Goal: Information Seeking & Learning: Find specific page/section

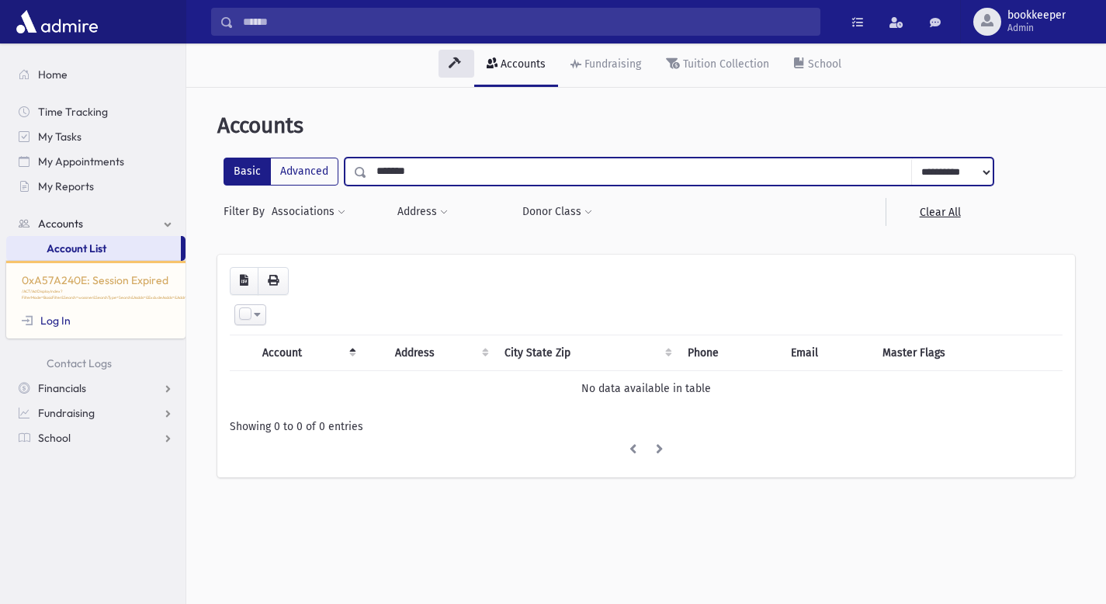
drag, startPoint x: 422, startPoint y: 170, endPoint x: 299, endPoint y: 187, distance: 123.8
click at [299, 187] on div "**********" at bounding box center [608, 192] width 783 height 68
type input "******"
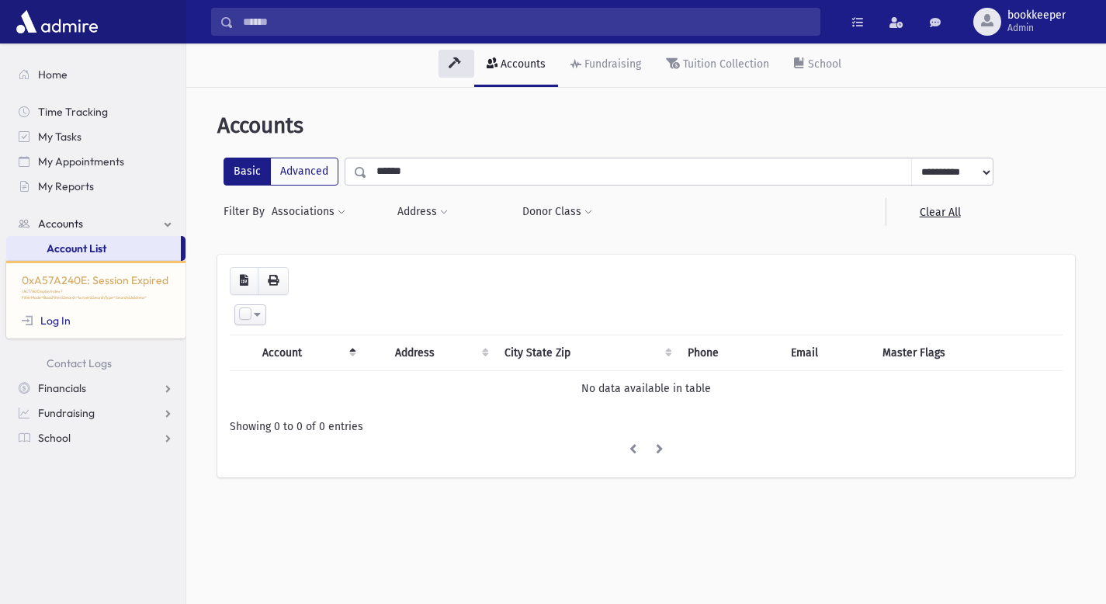
click at [462, 172] on input "******" at bounding box center [639, 172] width 545 height 28
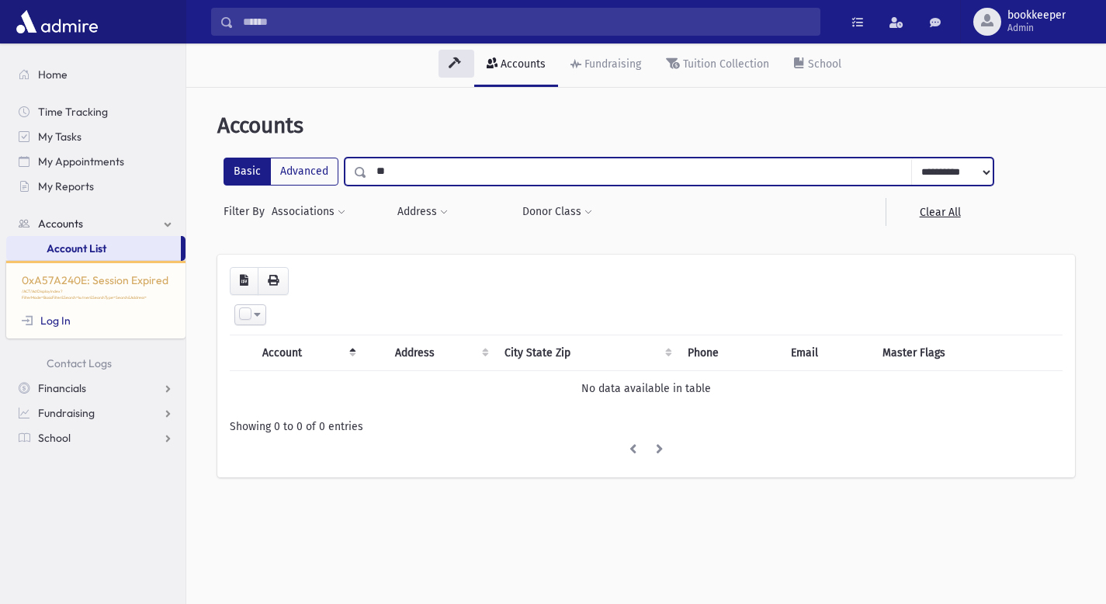
type input "*"
type input "*******"
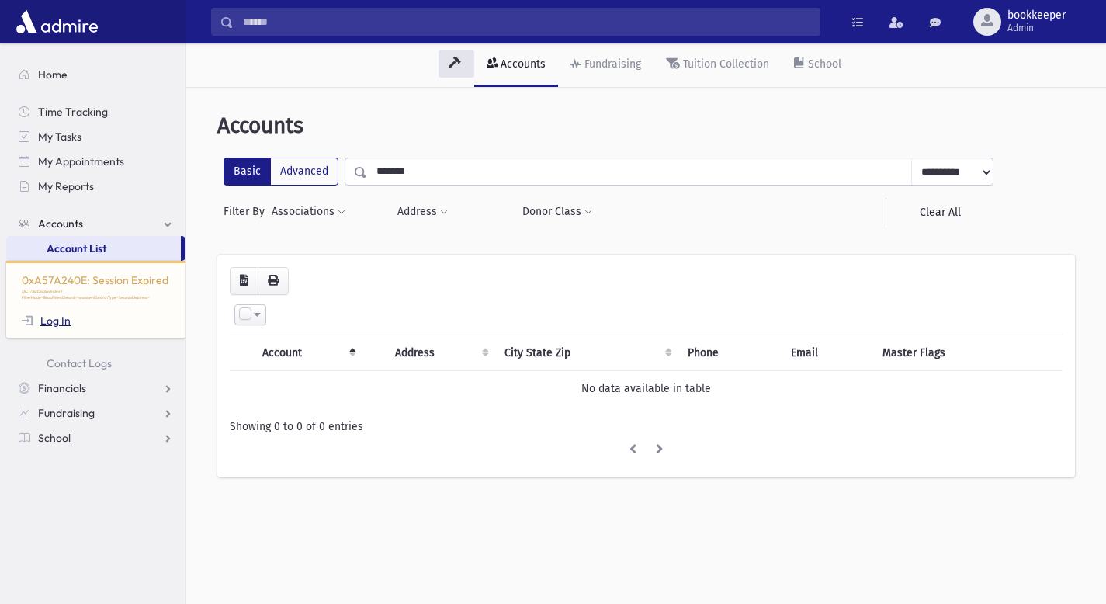
click at [57, 320] on link "Log In" at bounding box center [46, 321] width 49 height 14
click at [66, 321] on link "Log In" at bounding box center [46, 321] width 49 height 14
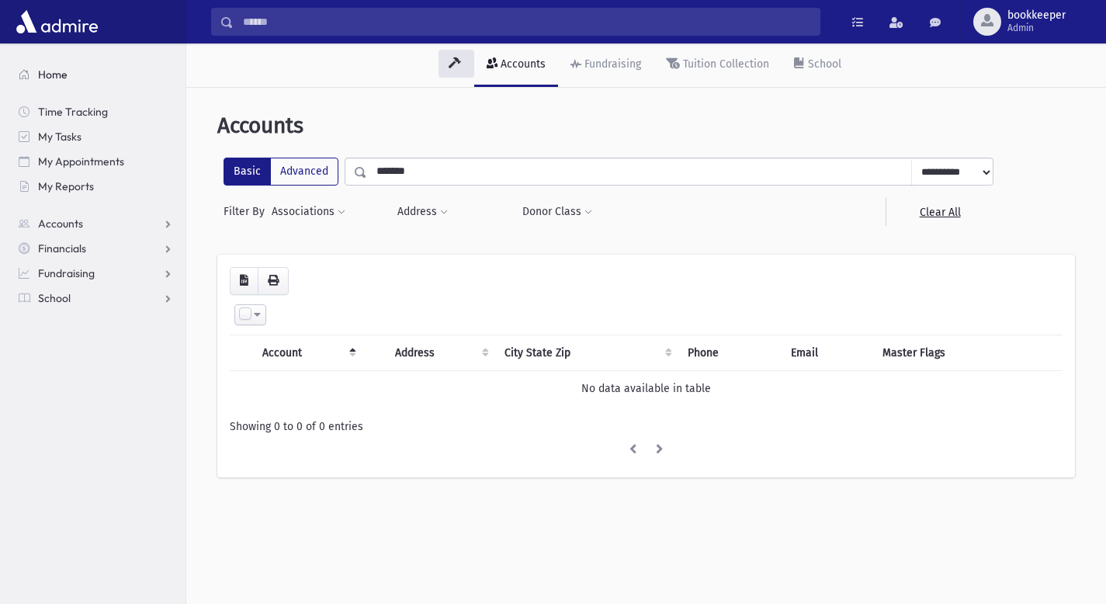
click at [57, 72] on span "Home" at bounding box center [53, 75] width 30 height 14
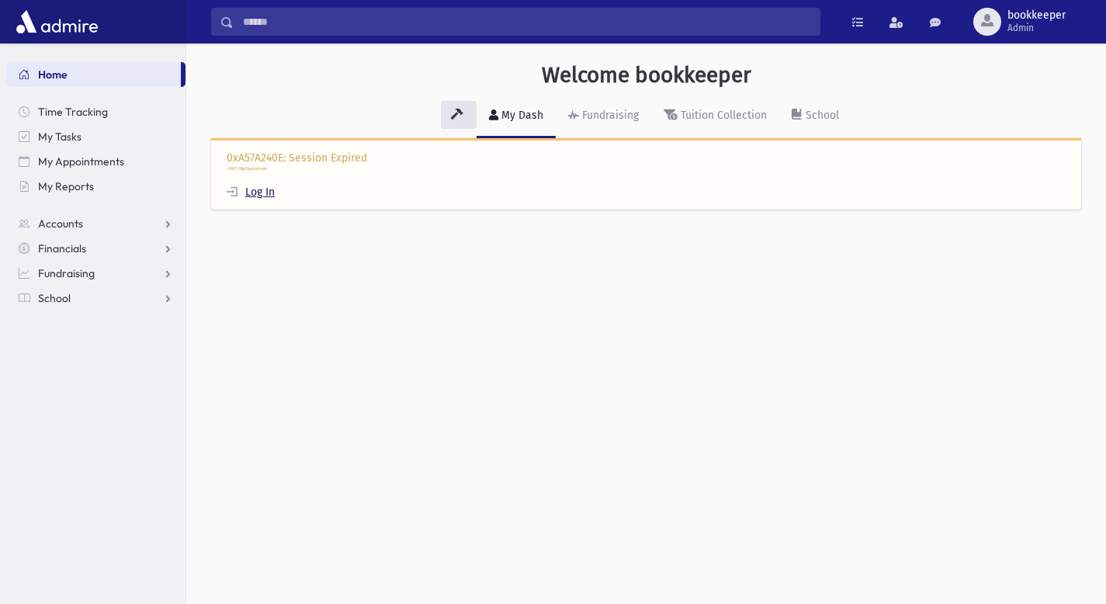
click at [266, 196] on link "Log In" at bounding box center [251, 192] width 48 height 13
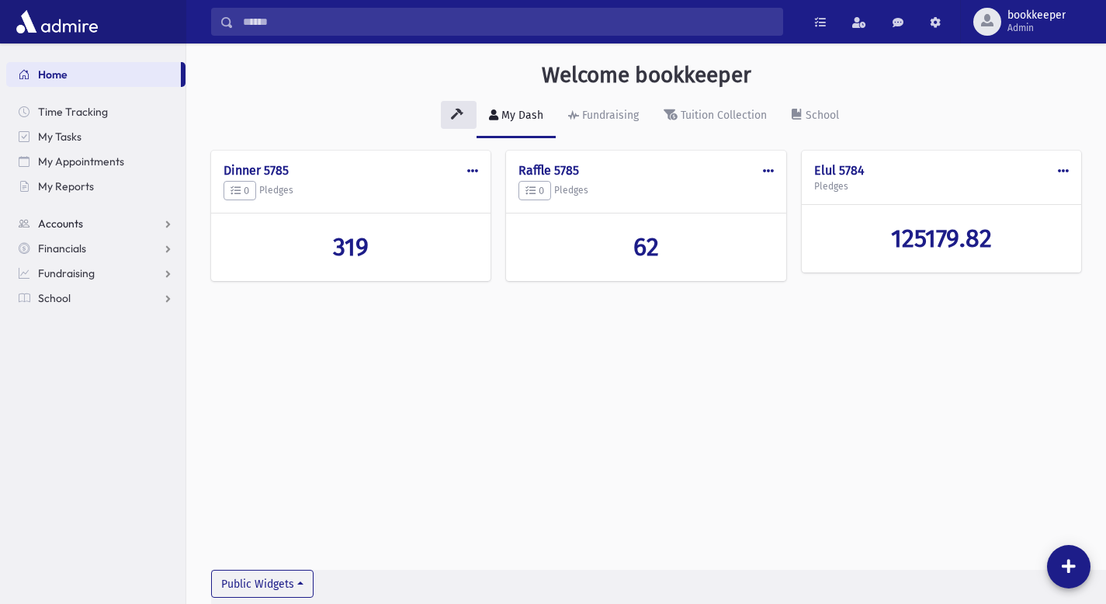
click at [78, 224] on span "Accounts" at bounding box center [60, 224] width 45 height 14
click at [87, 248] on span "Account List" at bounding box center [77, 248] width 60 height 14
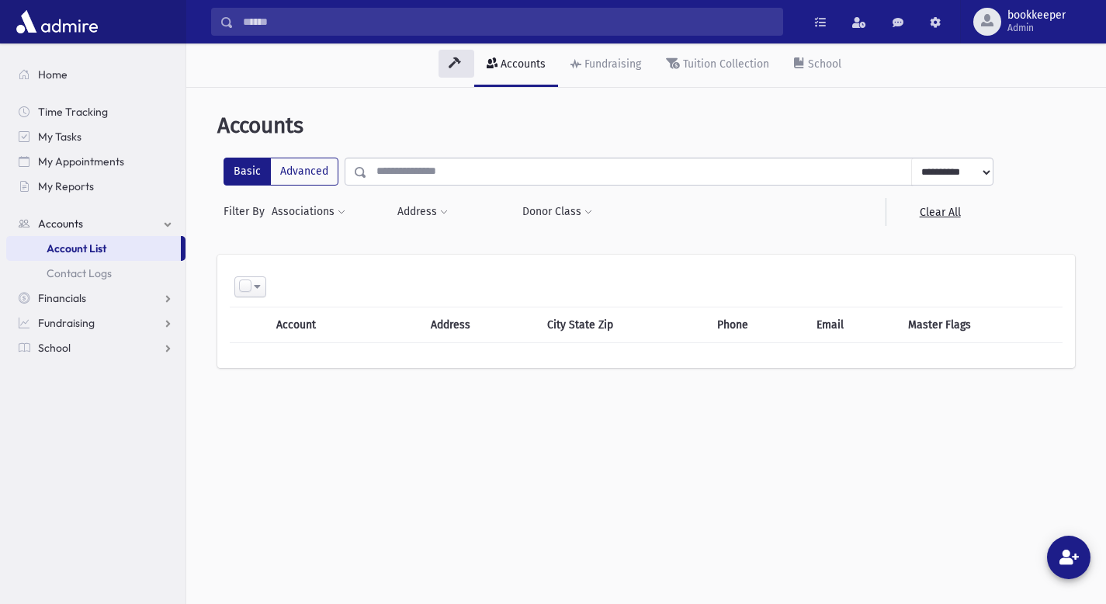
click at [420, 175] on input "text" at bounding box center [639, 172] width 545 height 28
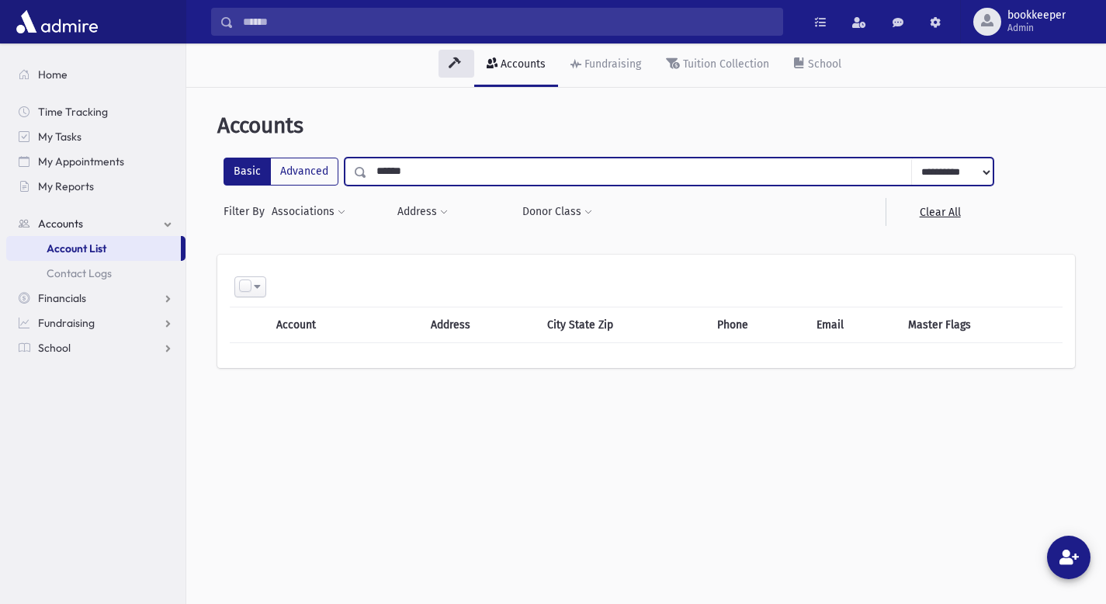
type input "******"
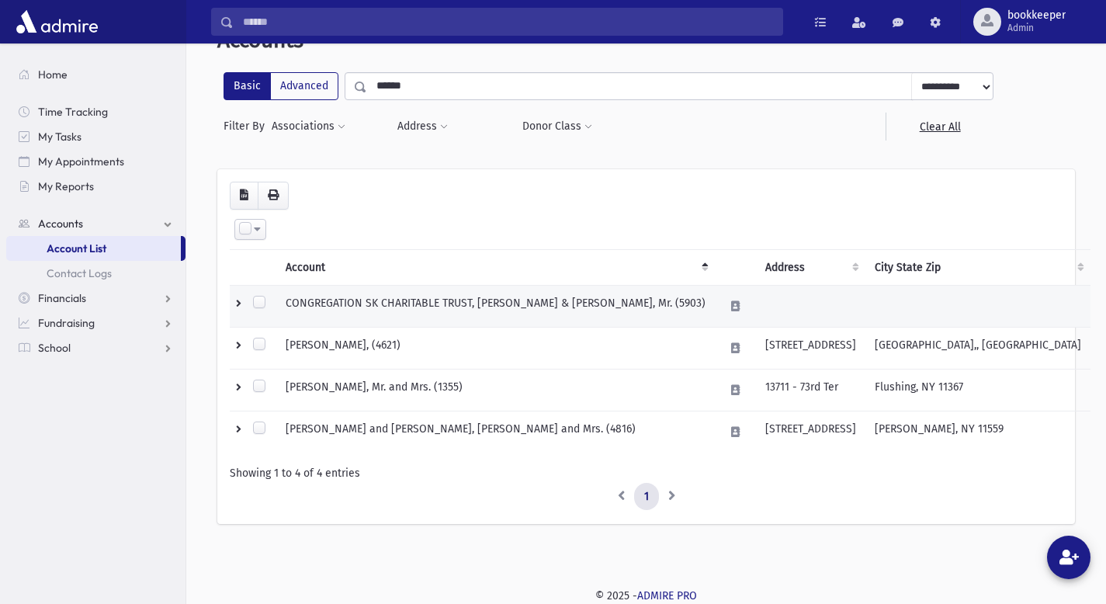
scroll to position [85, 0]
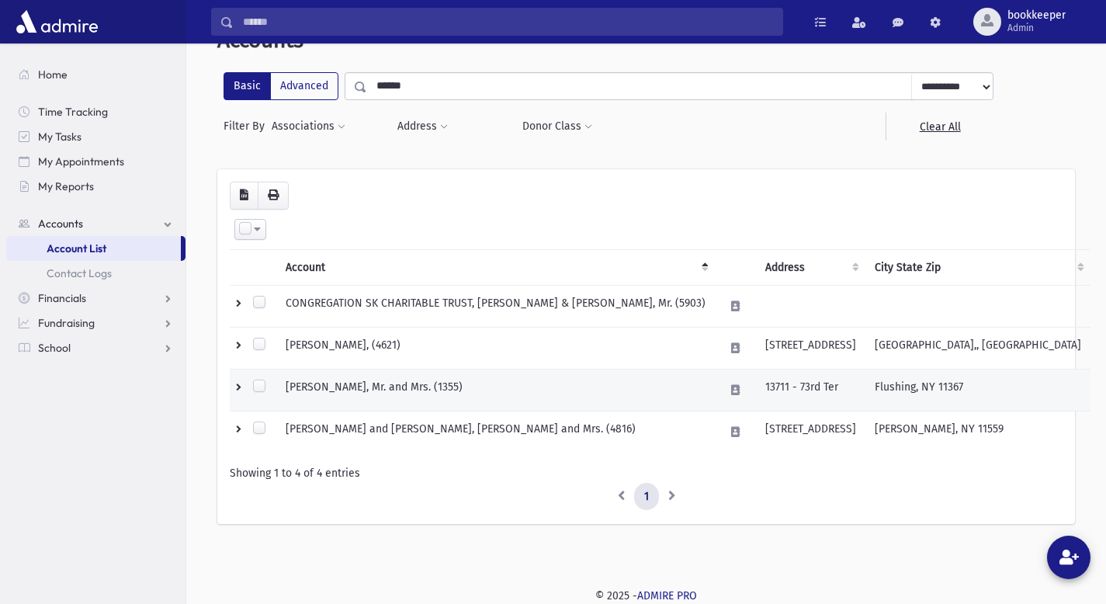
click at [236, 385] on td at bounding box center [253, 390] width 47 height 42
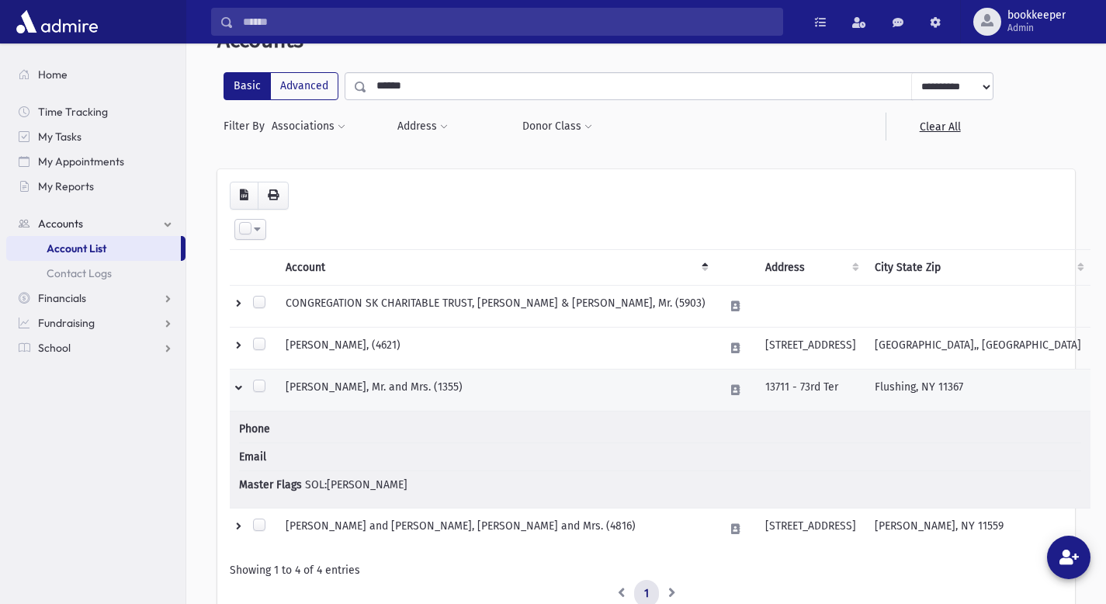
click at [349, 388] on td "KUTNER, Mark, Mr. and Mrs. (1355)" at bounding box center [495, 390] width 439 height 42
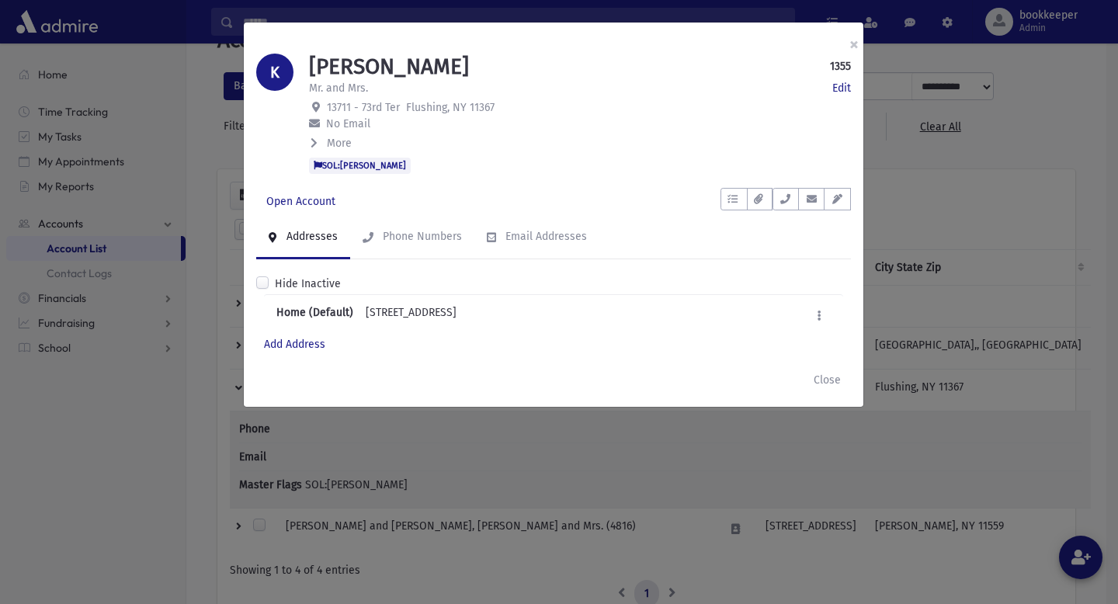
click at [404, 546] on div "× K KUTNER, Mark 1355 Edit Mr. and Mrs. Edit 13711 - 73rd Ter Flushing, NY 1136…" at bounding box center [559, 302] width 1118 height 604
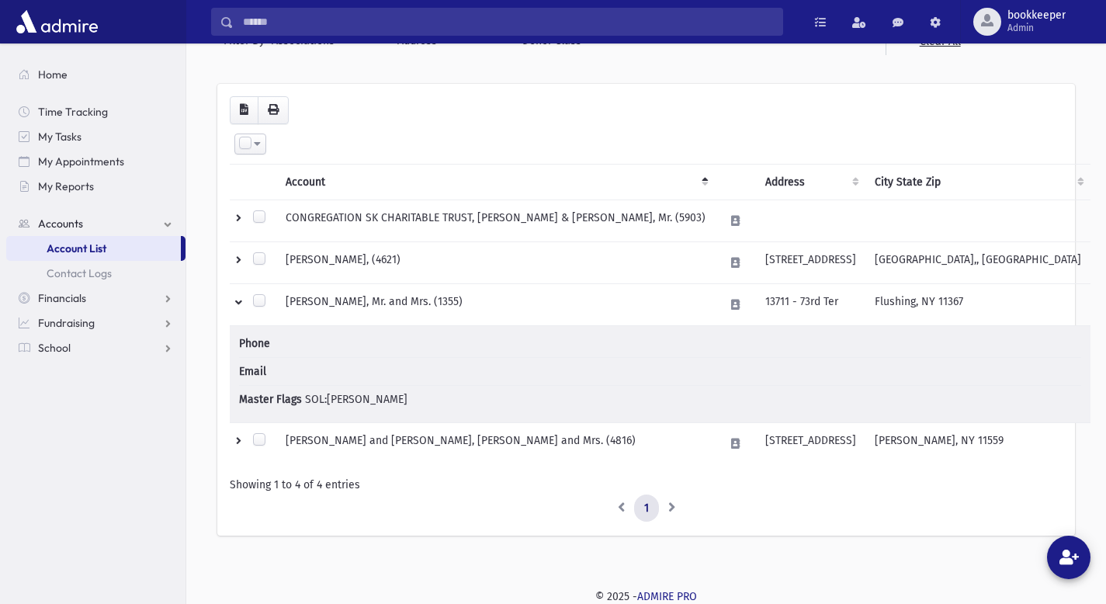
scroll to position [172, 0]
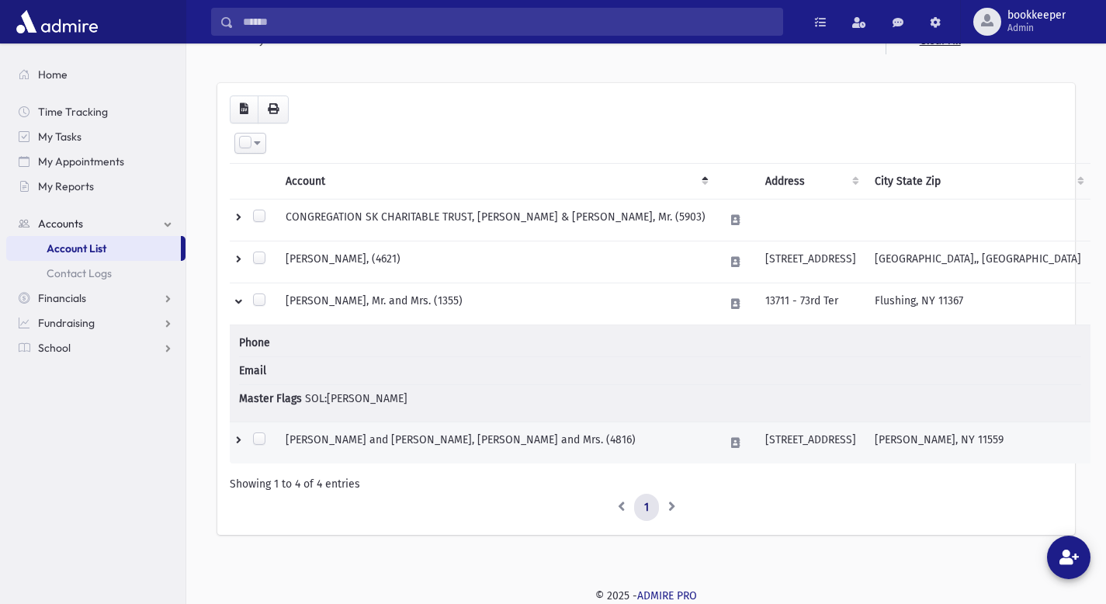
click at [236, 440] on td at bounding box center [253, 443] width 47 height 42
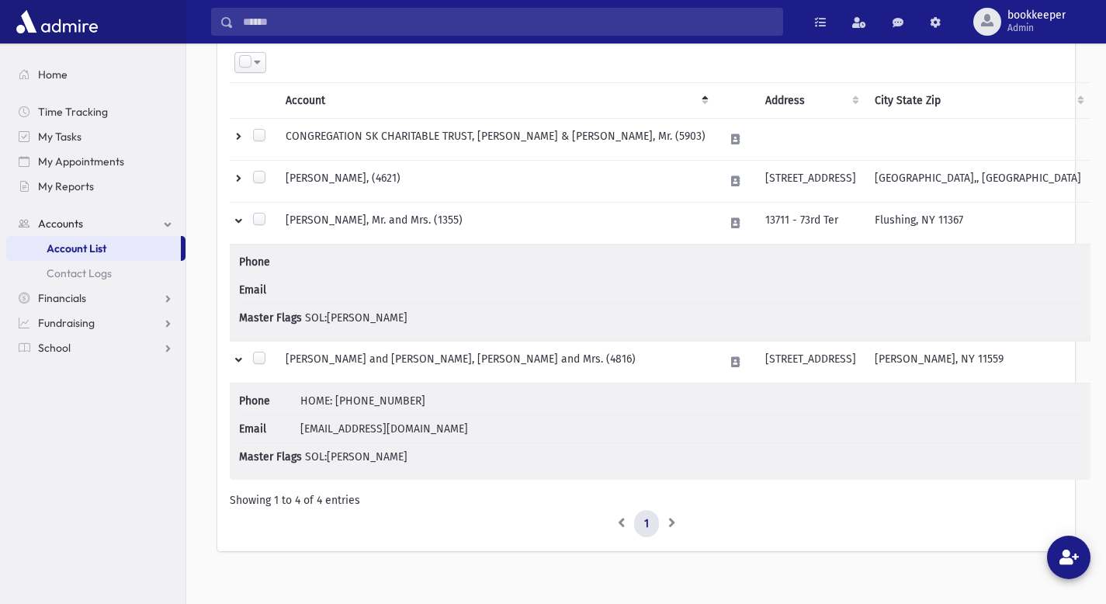
scroll to position [269, 0]
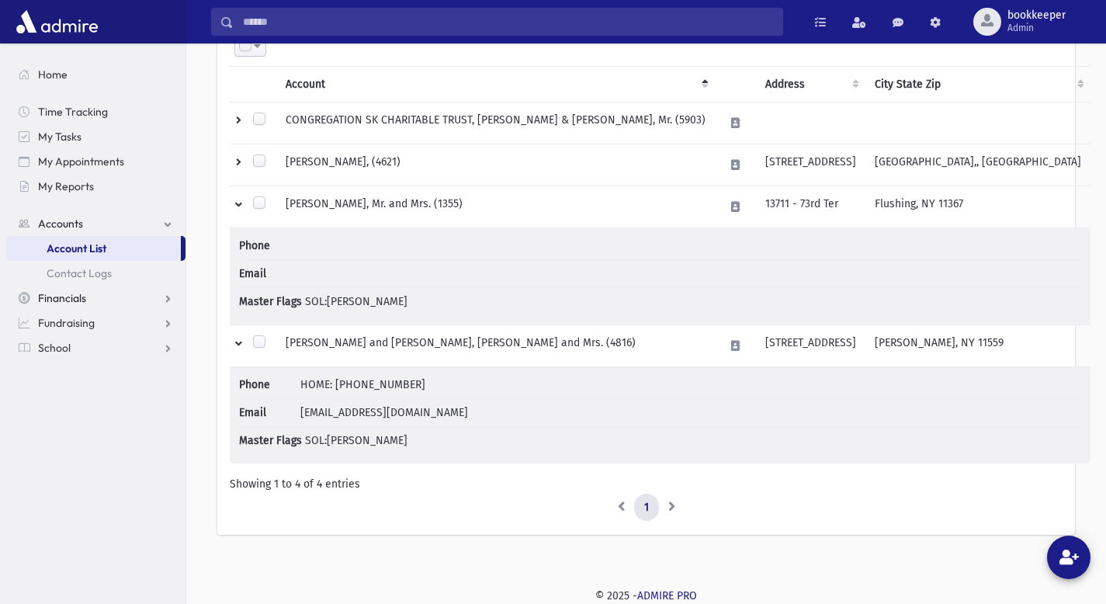
click at [73, 293] on span "Financials" at bounding box center [62, 298] width 48 height 14
click at [116, 300] on link "Payments" at bounding box center [95, 298] width 179 height 25
click at [68, 345] on span "List" at bounding box center [67, 348] width 17 height 14
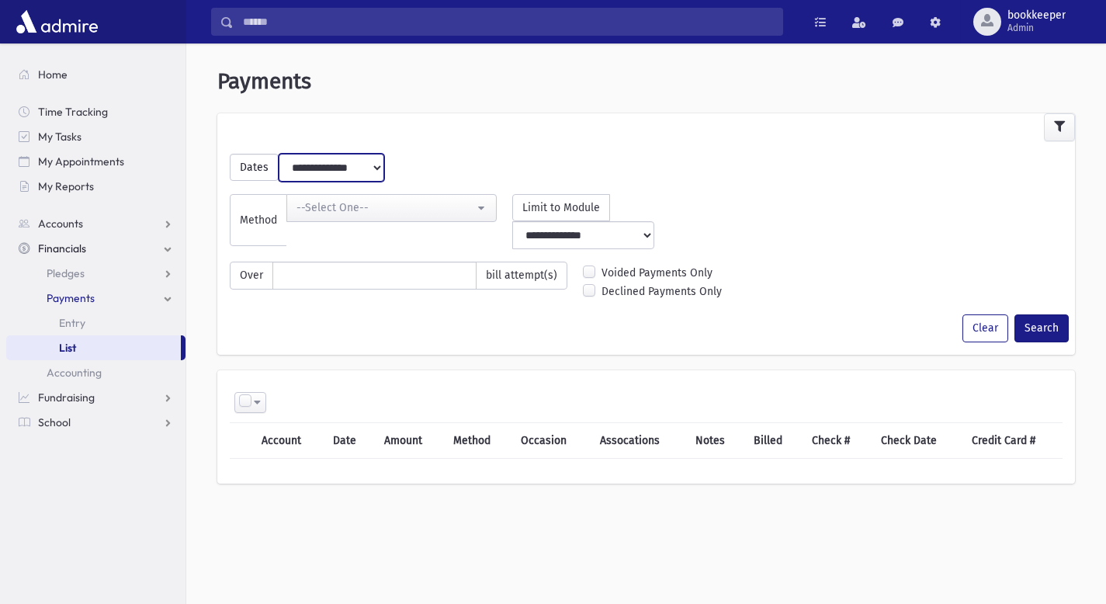
click at [366, 165] on select "**********" at bounding box center [331, 168] width 104 height 28
select select "*********"
click at [279, 154] on select "**********" at bounding box center [331, 168] width 104 height 28
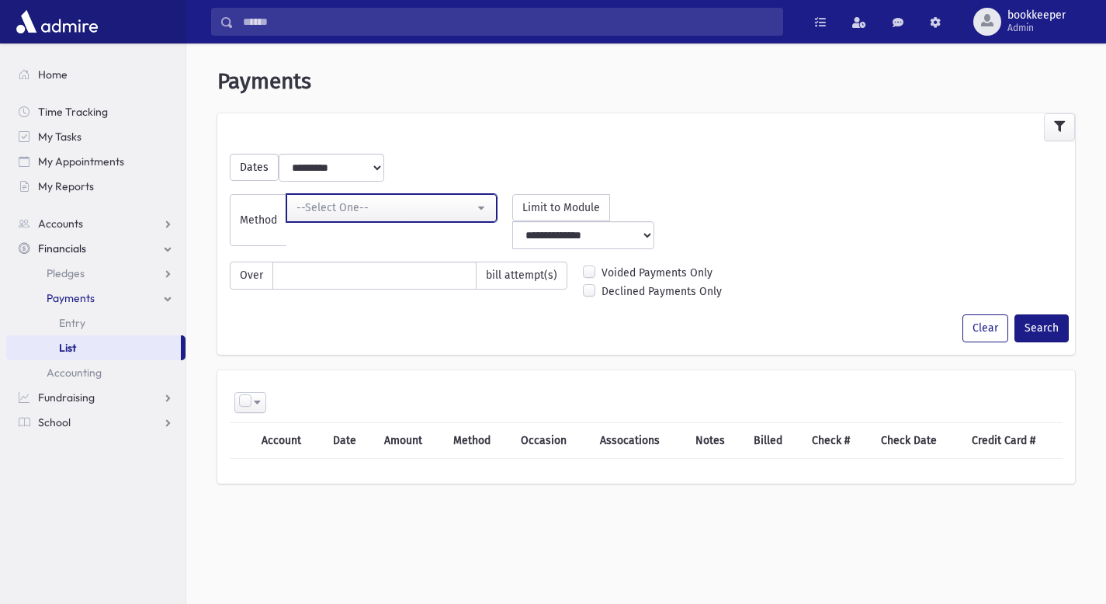
click at [481, 205] on button "--Select One--" at bounding box center [391, 208] width 210 height 28
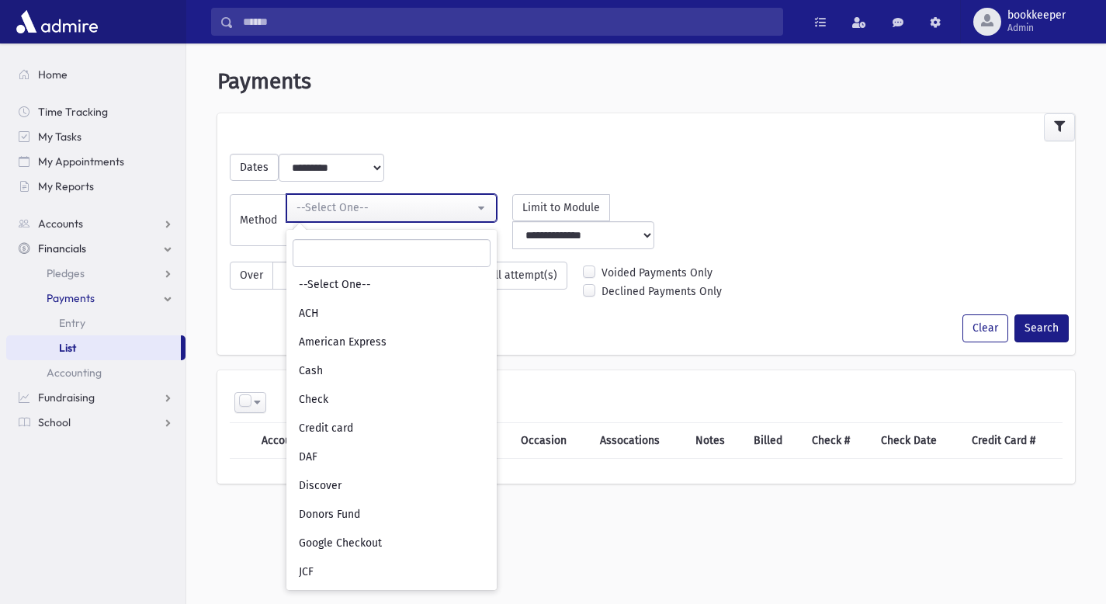
click at [481, 205] on button "--Select One--" at bounding box center [391, 208] width 210 height 28
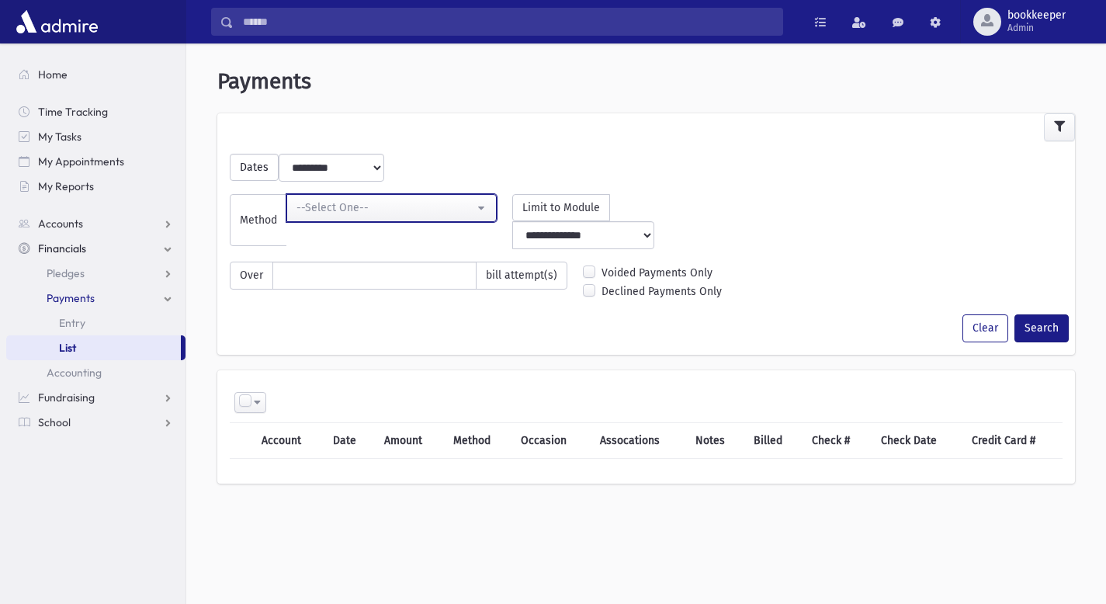
click at [488, 200] on button "--Select One--" at bounding box center [391, 208] width 210 height 28
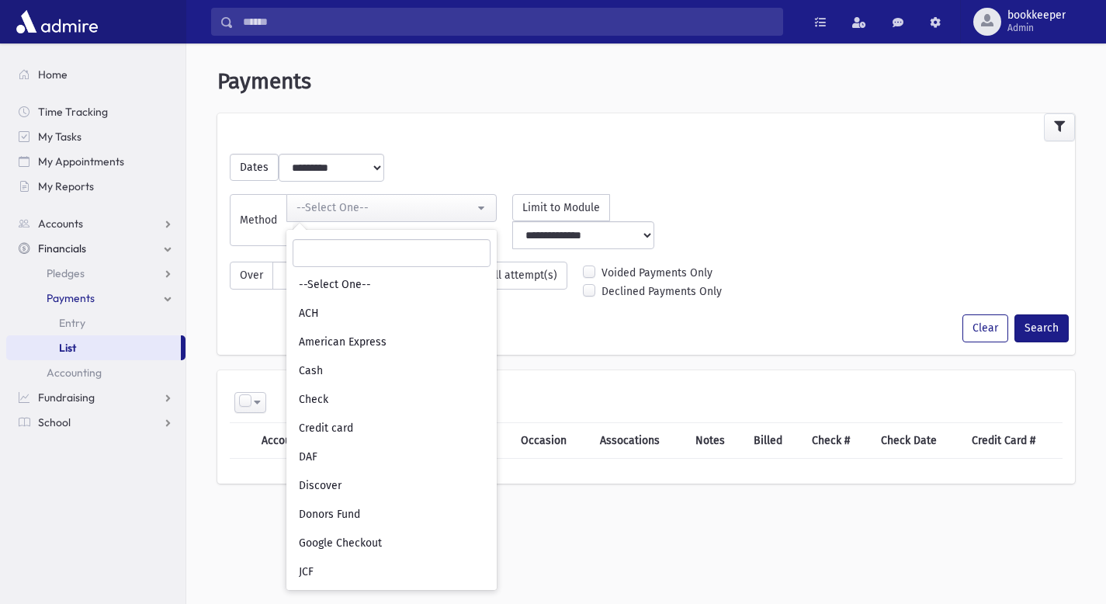
click at [613, 88] on header "Payments" at bounding box center [646, 81] width 858 height 26
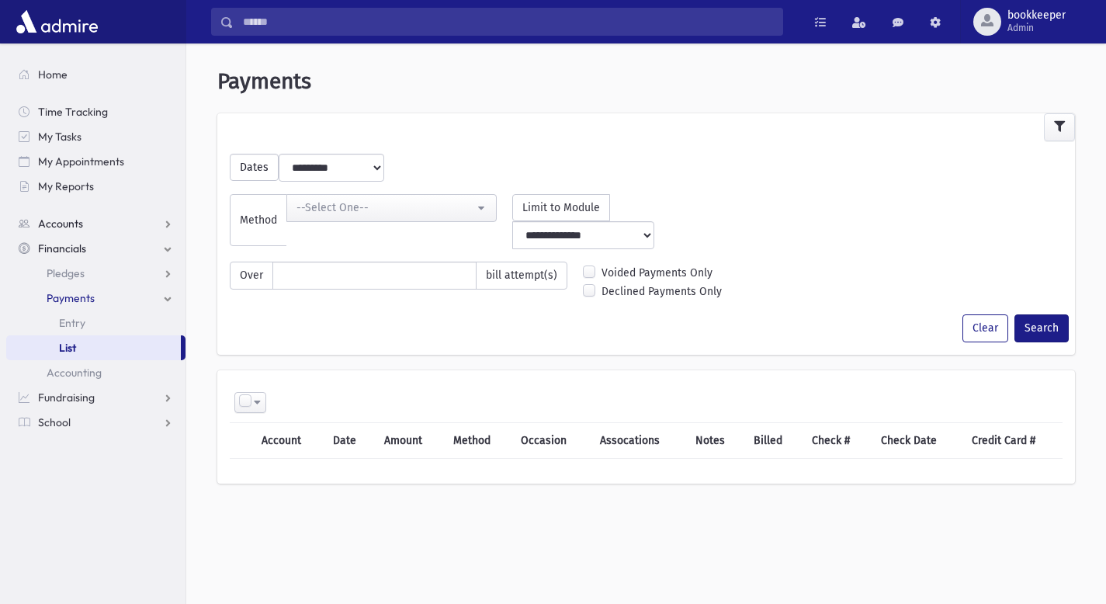
click at [76, 219] on span "Accounts" at bounding box center [60, 224] width 45 height 14
click at [82, 245] on span "Account List" at bounding box center [77, 248] width 60 height 14
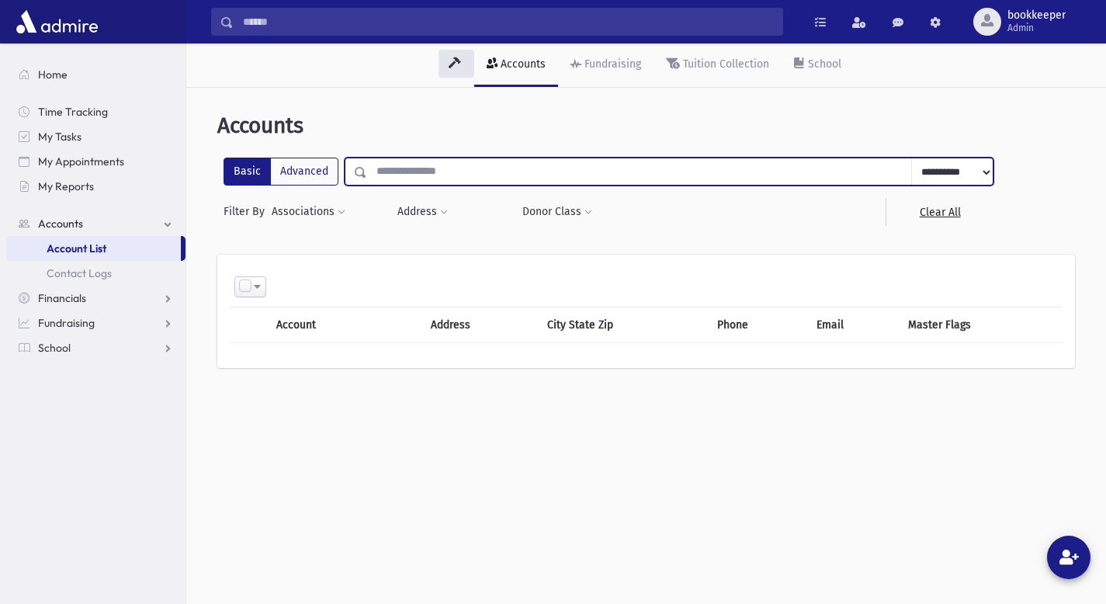
click at [402, 170] on input "text" at bounding box center [639, 172] width 545 height 28
type input "******"
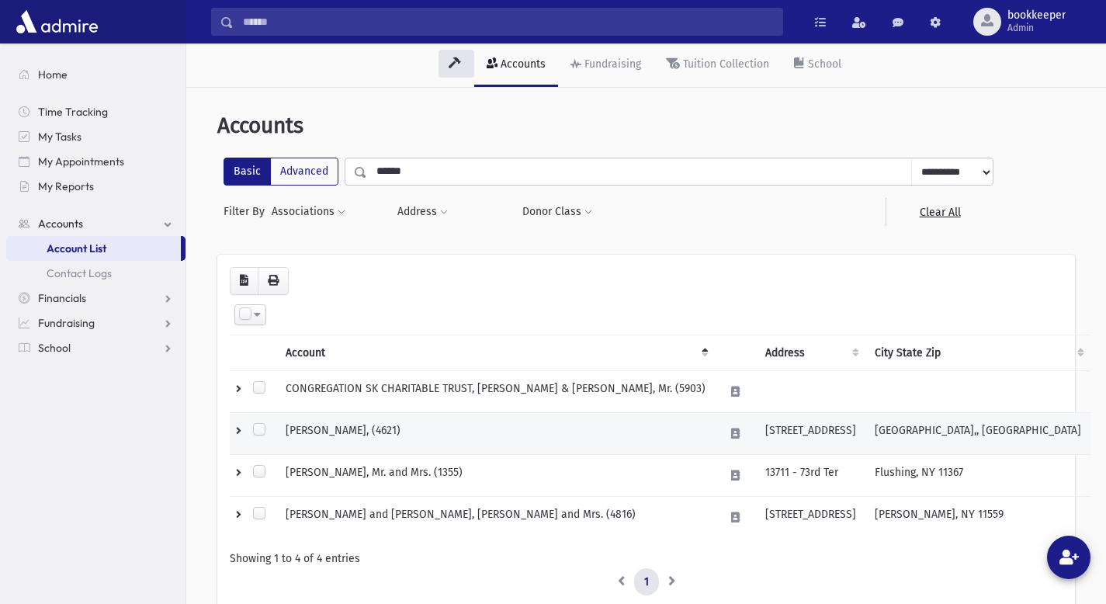
click at [325, 428] on td "KUTNER, (4621)" at bounding box center [495, 433] width 439 height 42
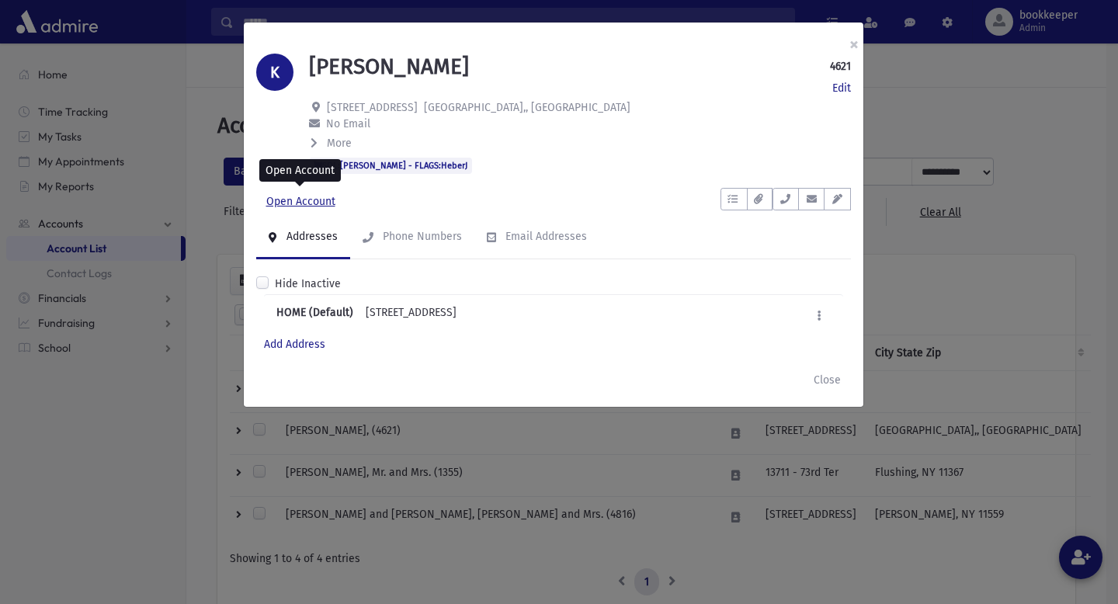
click at [312, 198] on link "Open Account" at bounding box center [300, 202] width 89 height 28
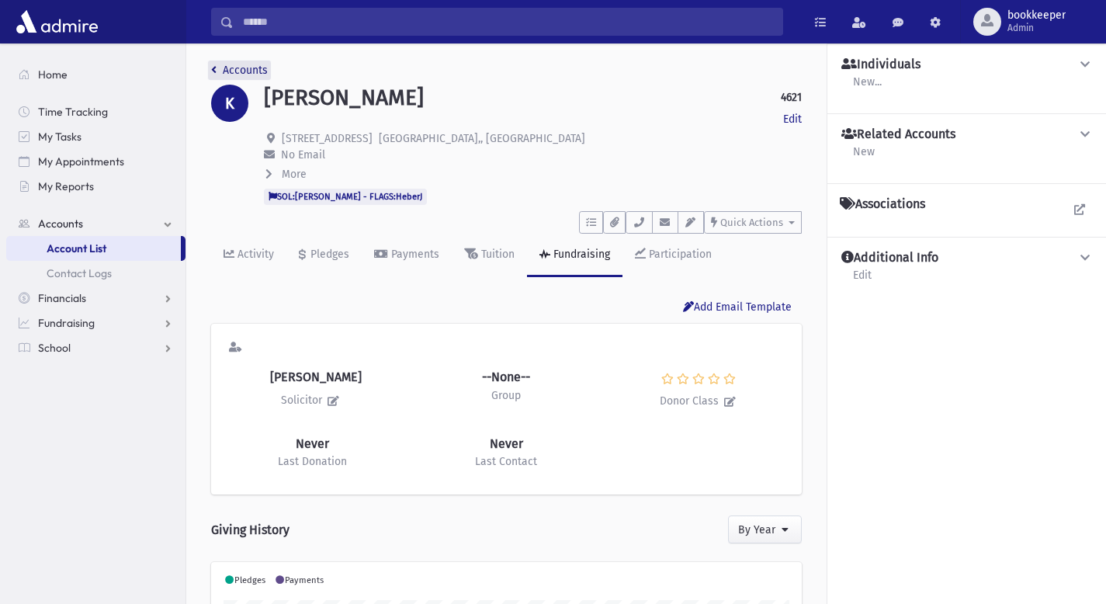
click at [234, 68] on link "Accounts" at bounding box center [239, 70] width 57 height 13
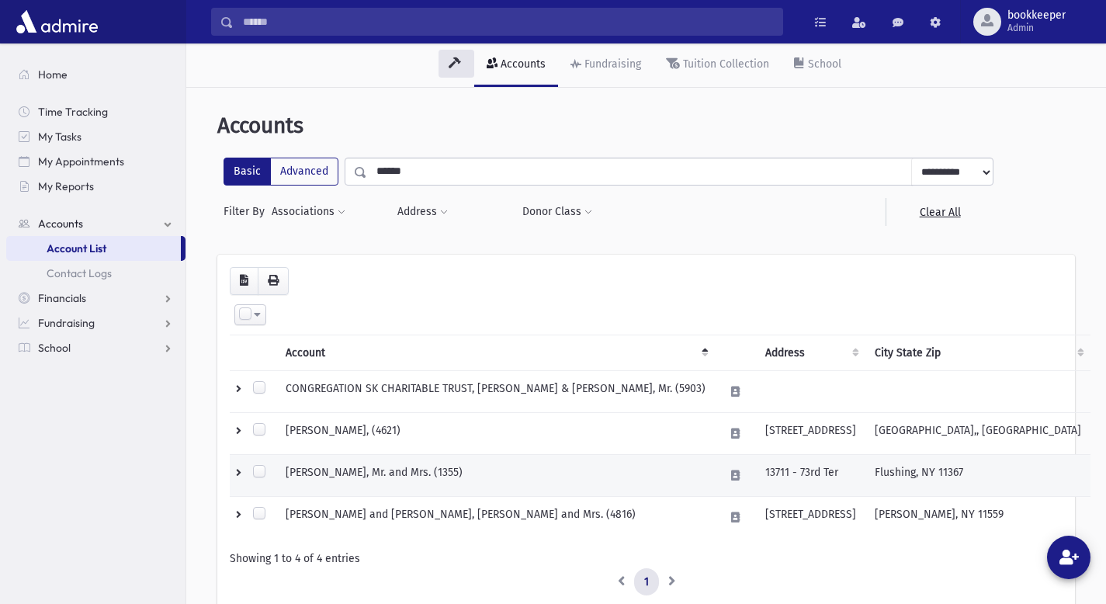
click at [331, 474] on td "[PERSON_NAME], Mr. and Mrs. (1355)" at bounding box center [495, 475] width 439 height 42
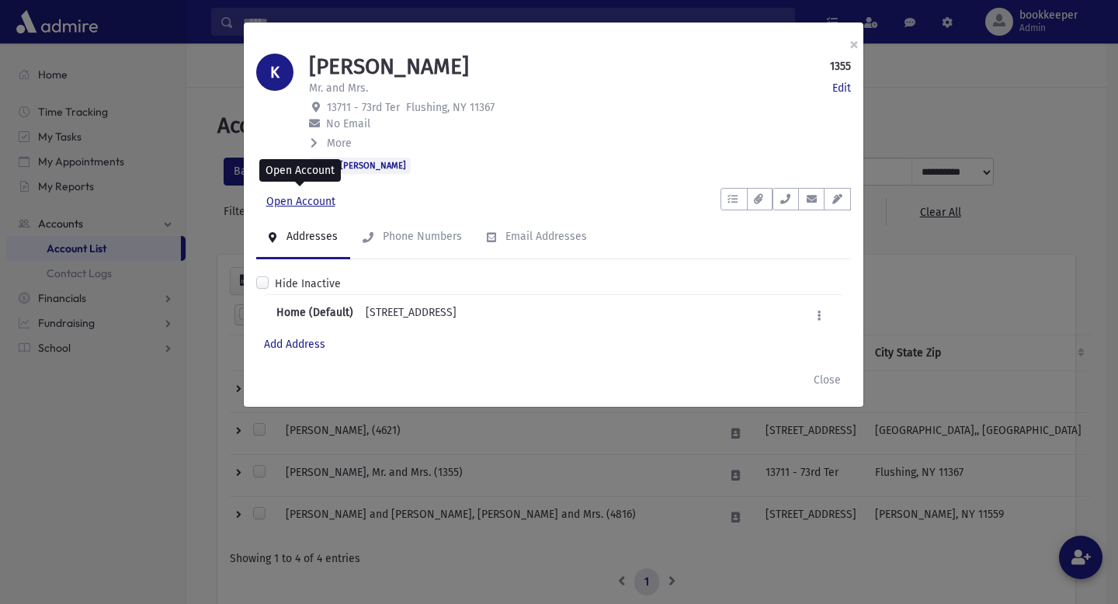
click at [294, 200] on link "Open Account" at bounding box center [300, 202] width 89 height 28
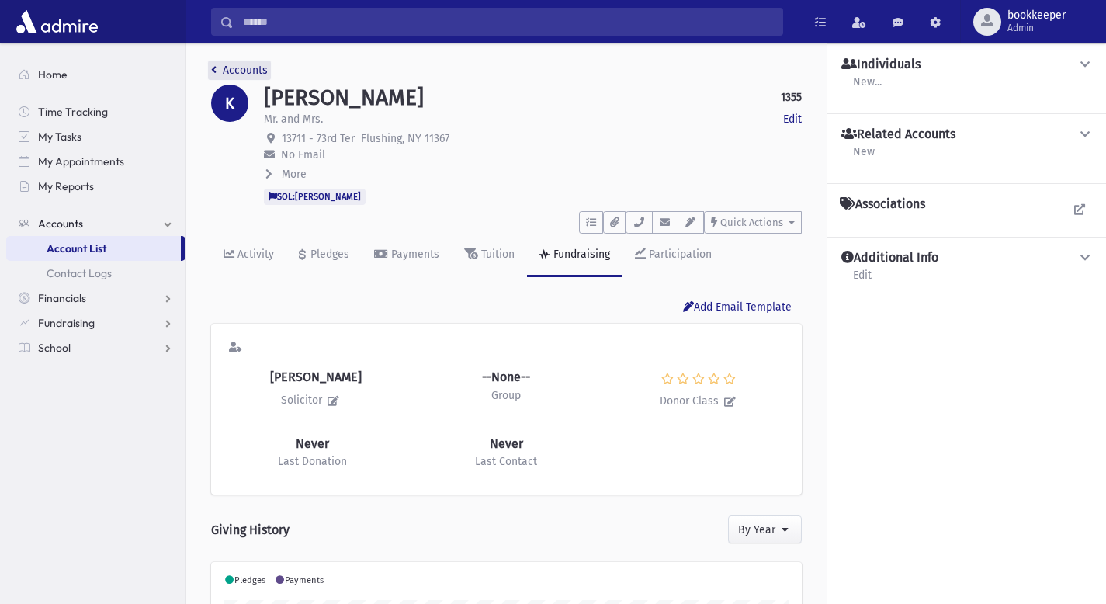
click at [227, 71] on link "Accounts" at bounding box center [239, 70] width 57 height 13
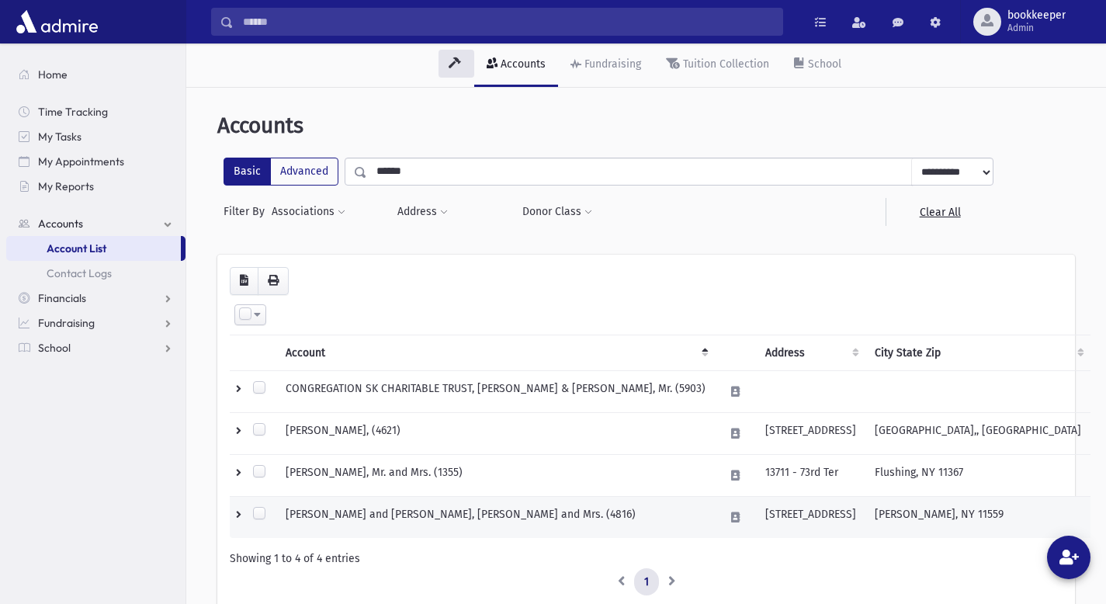
click at [347, 519] on td "KUTNER, Yonasan and Rachel, Rabbi and Mrs. (4816)" at bounding box center [495, 517] width 439 height 42
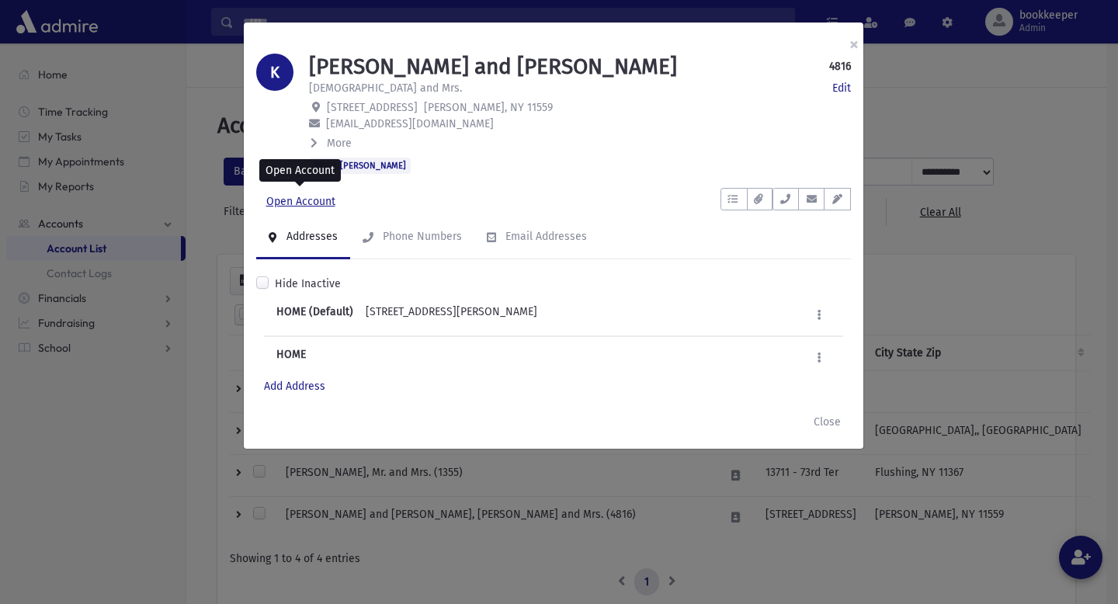
click at [320, 200] on link "Open Account" at bounding box center [300, 202] width 89 height 28
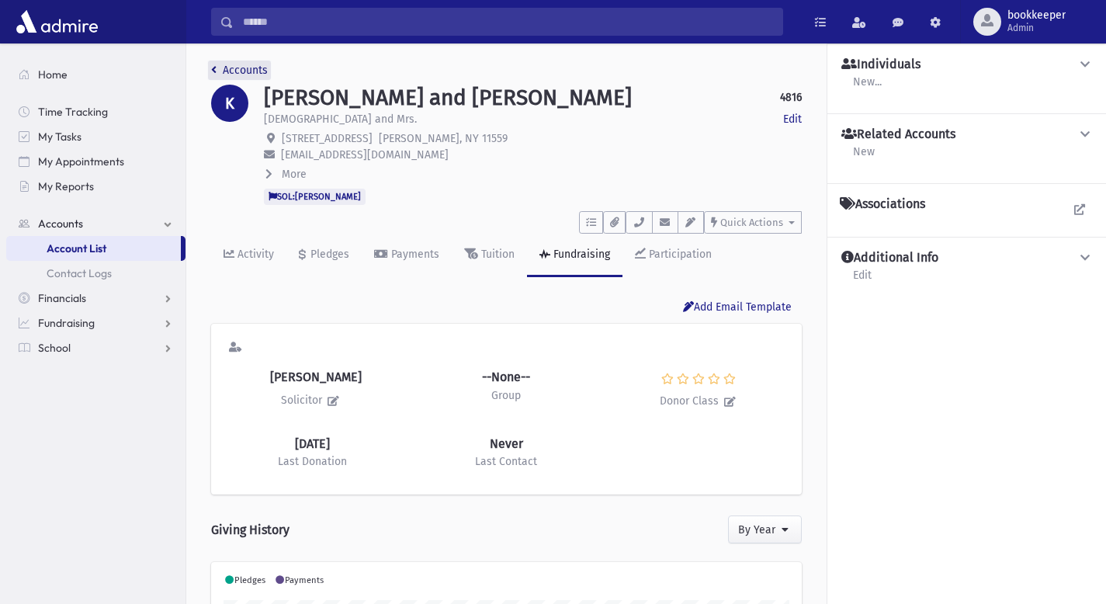
click at [249, 69] on link "Accounts" at bounding box center [239, 70] width 57 height 13
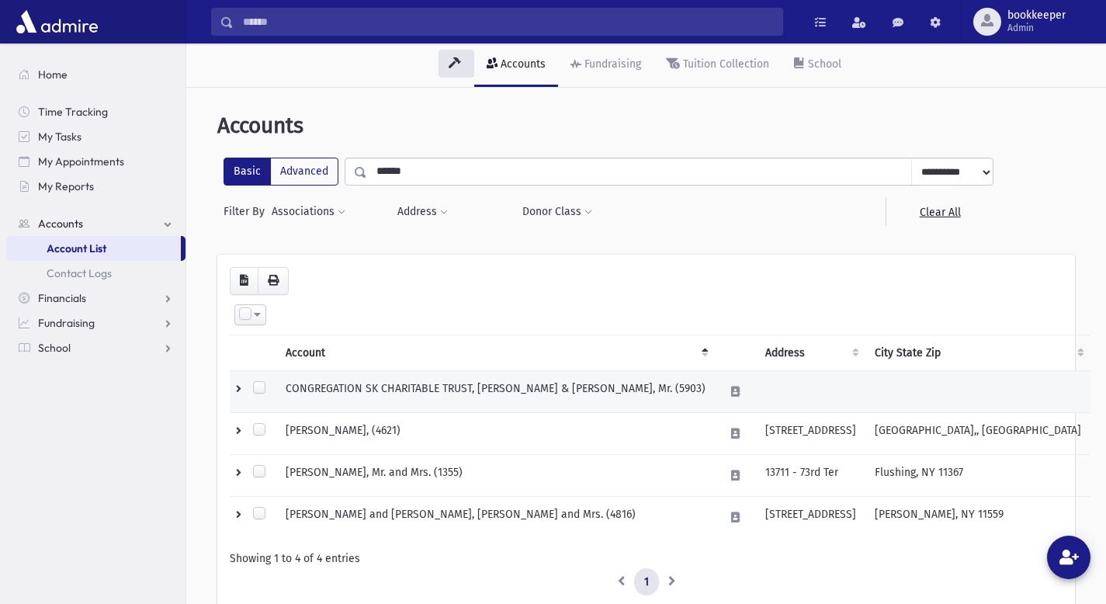
click at [426, 388] on td "CONGREGATION SK CHARITABLE TRUST, Kutner, Yoni & Mr. Efraim, Mr. (5903)" at bounding box center [495, 391] width 439 height 42
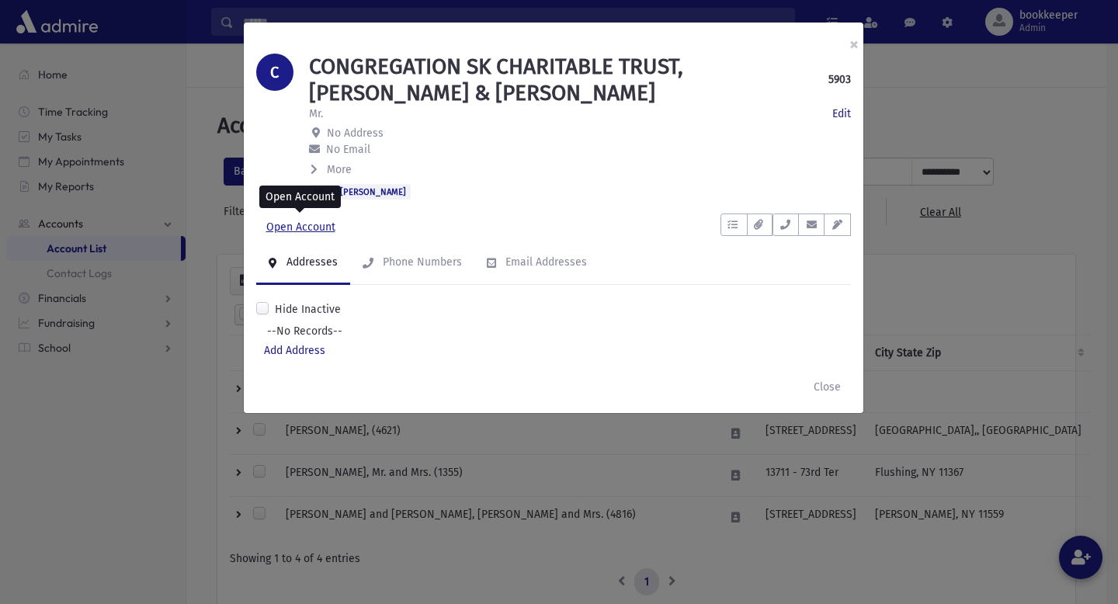
click at [291, 227] on link "Open Account" at bounding box center [300, 227] width 89 height 28
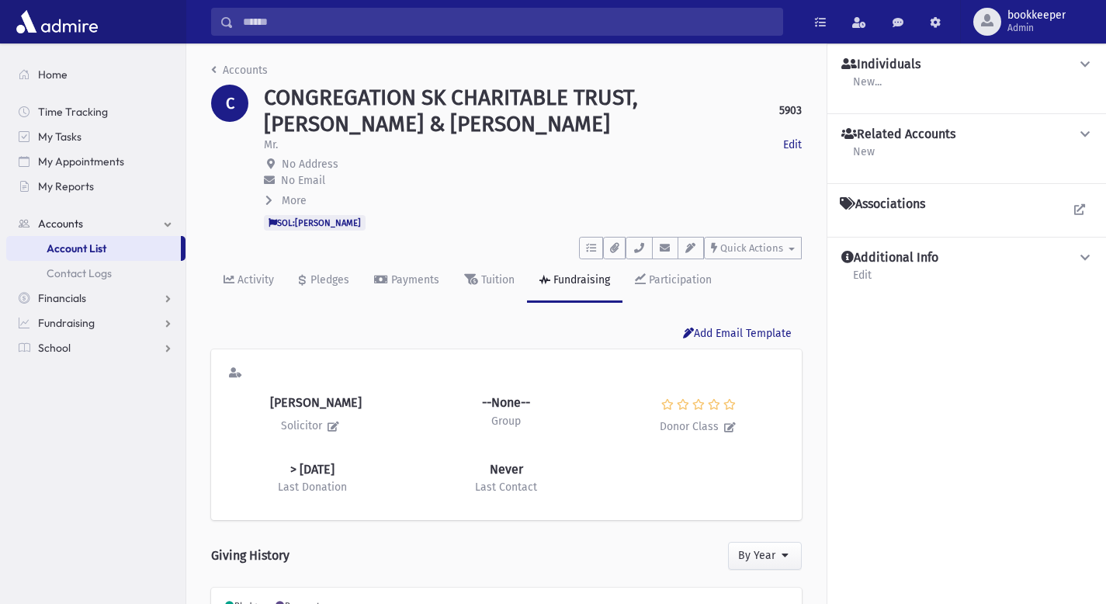
scroll to position [4, 0]
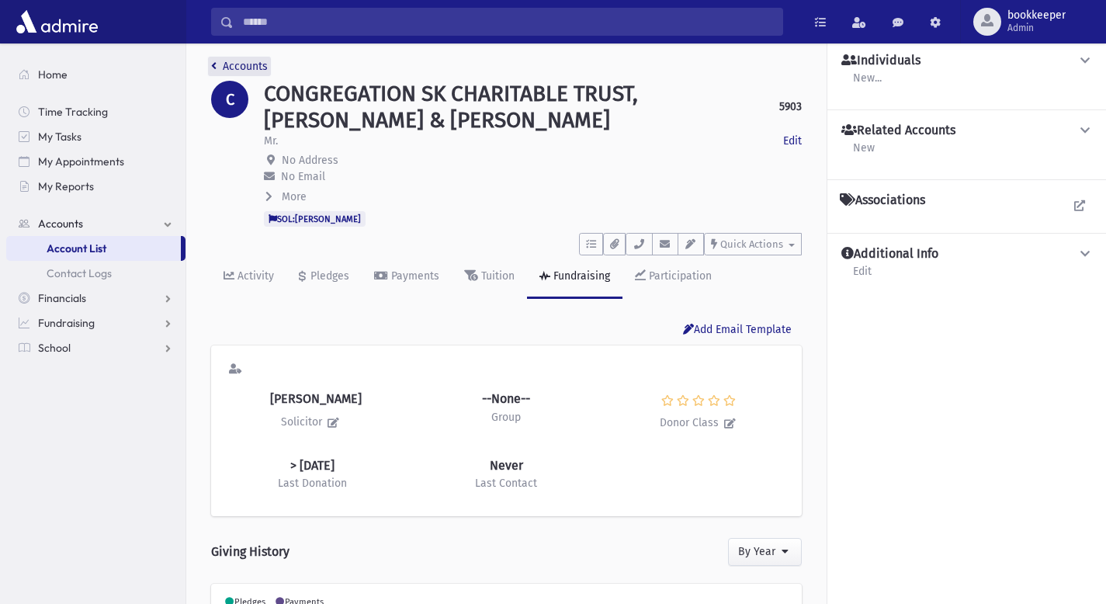
click at [250, 64] on link "Accounts" at bounding box center [239, 66] width 57 height 13
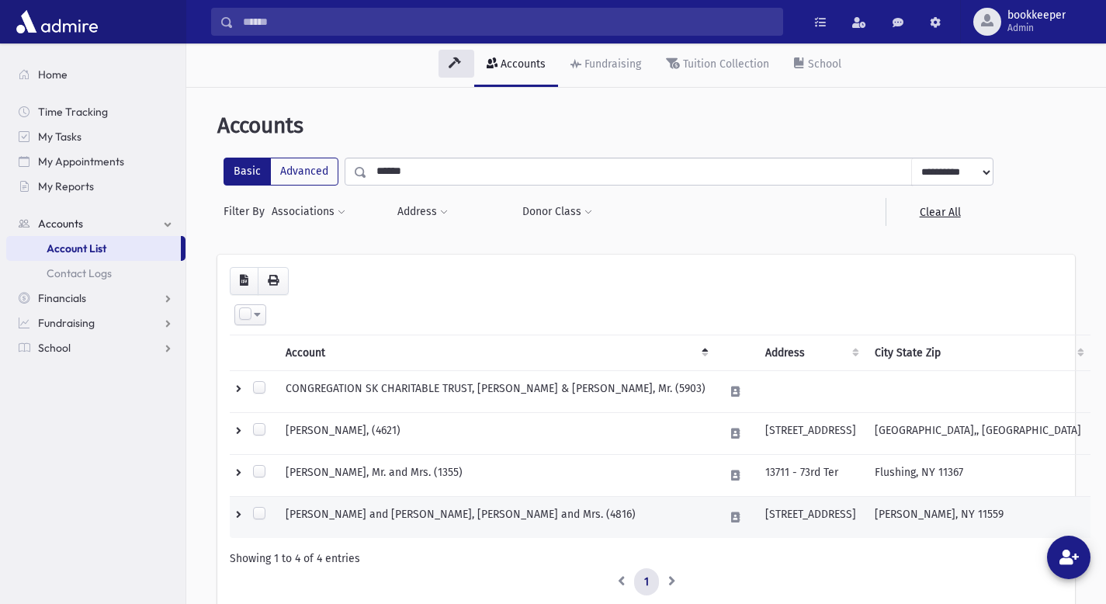
click at [359, 516] on td "KUTNER, Yonasan and Rachel, Rabbi and Mrs. (4816)" at bounding box center [495, 517] width 439 height 42
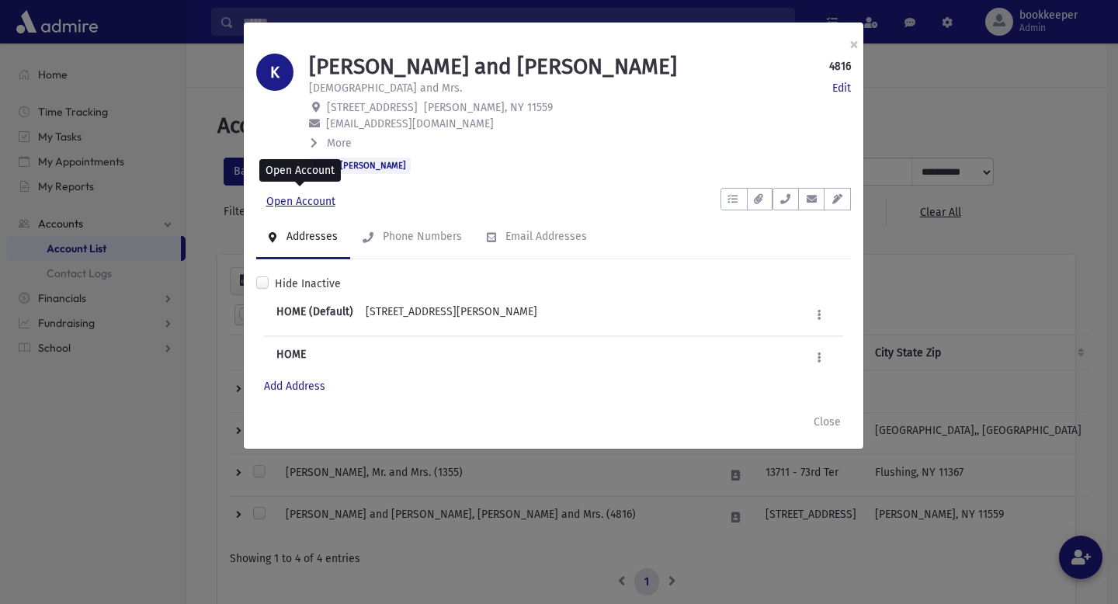
click at [309, 199] on link "Open Account" at bounding box center [300, 202] width 89 height 28
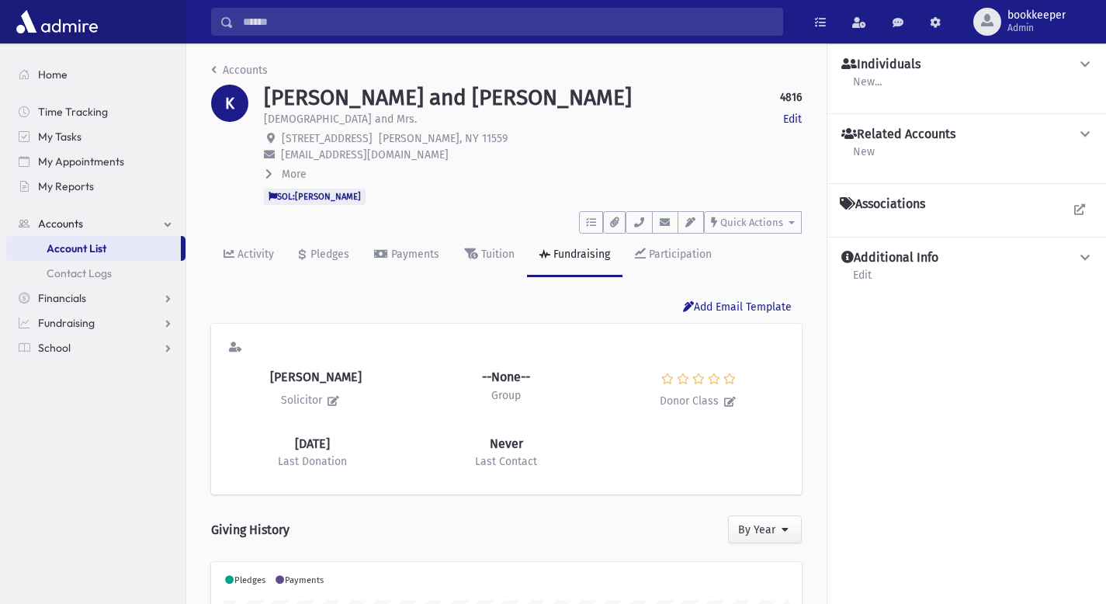
scroll to position [271, 0]
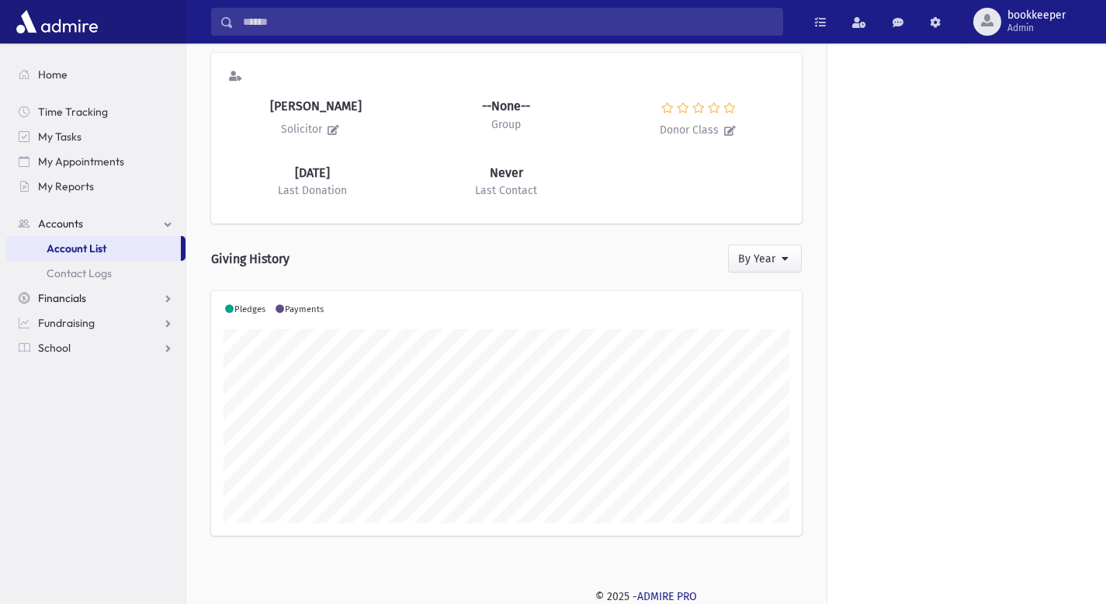
click at [65, 299] on span "Financials" at bounding box center [62, 298] width 48 height 14
click at [87, 295] on span "Payments" at bounding box center [71, 298] width 48 height 14
click at [85, 321] on span "Entry" at bounding box center [72, 323] width 26 height 14
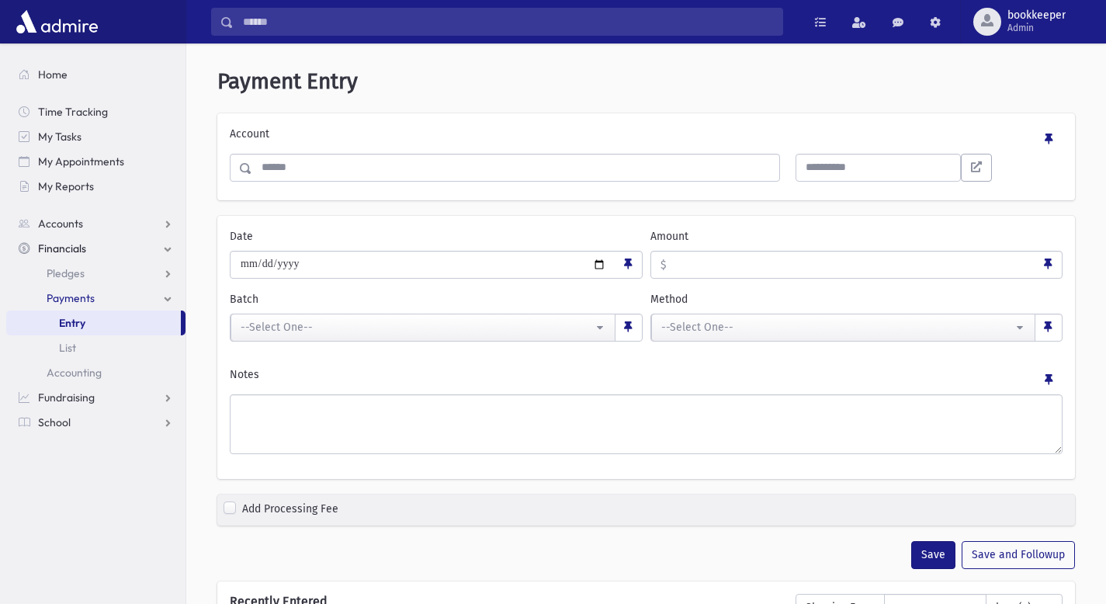
click at [85, 321] on span "Entry" at bounding box center [72, 323] width 26 height 14
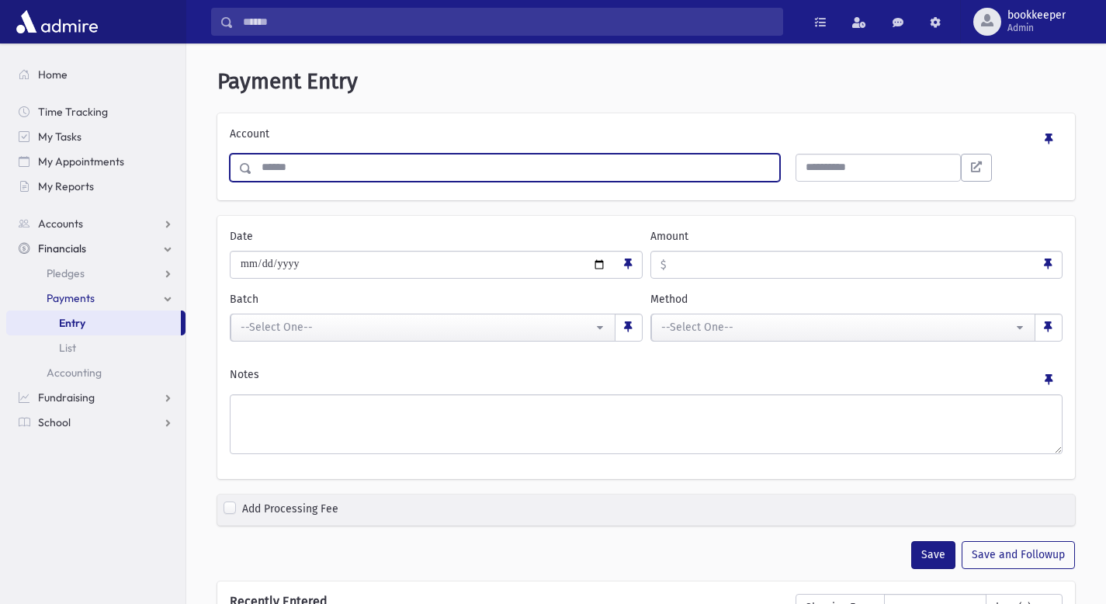
click at [298, 166] on input "Search" at bounding box center [515, 168] width 527 height 28
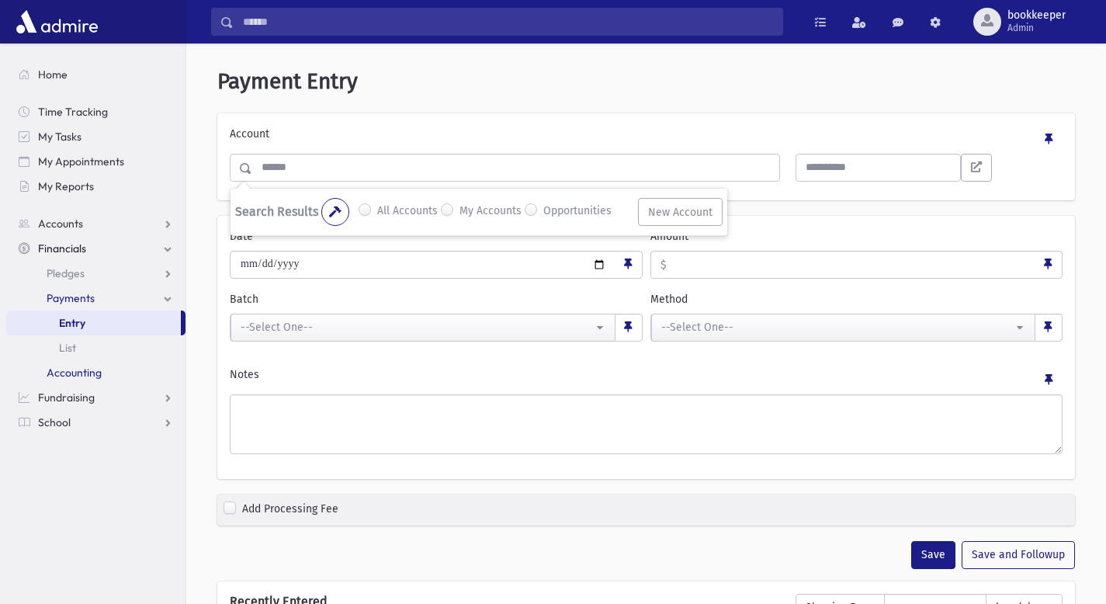
click at [84, 377] on span "Accounting" at bounding box center [74, 373] width 55 height 14
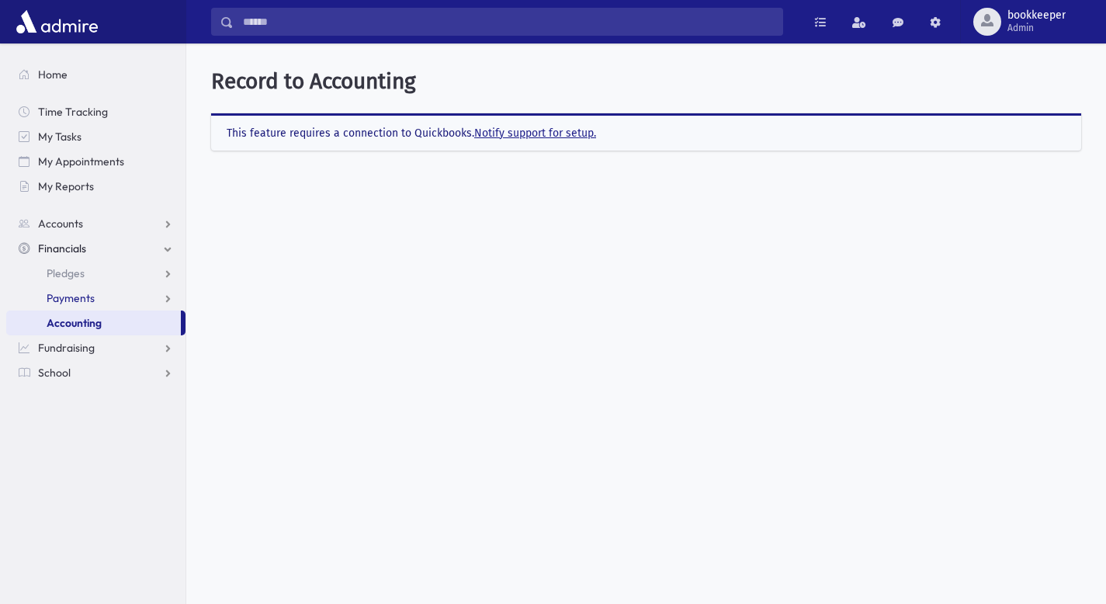
click at [67, 298] on span "Payments" at bounding box center [71, 298] width 48 height 14
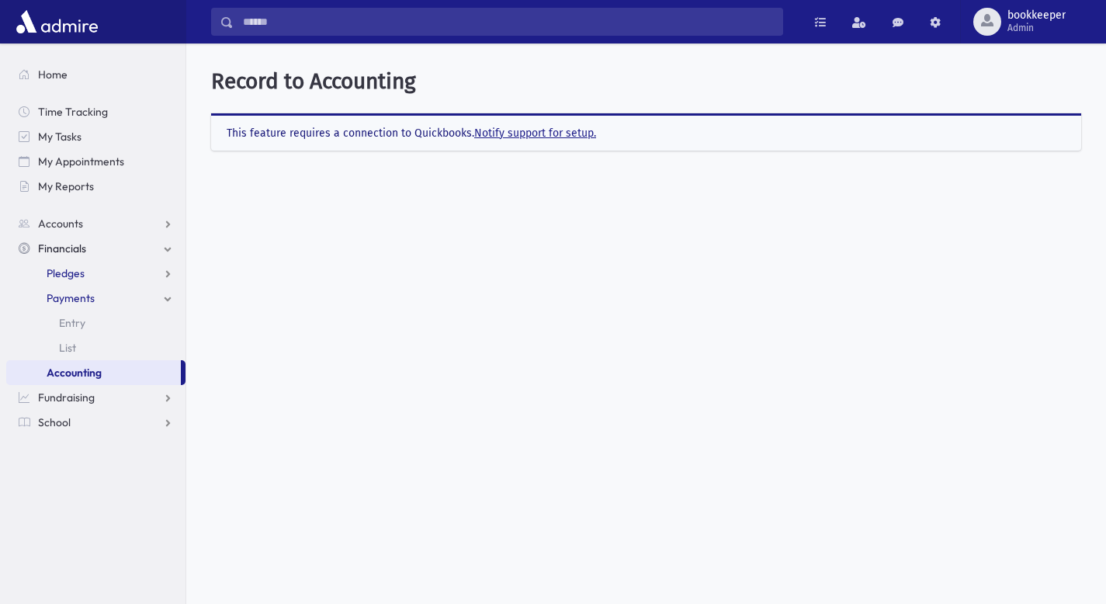
click at [76, 273] on span "Pledges" at bounding box center [66, 273] width 38 height 14
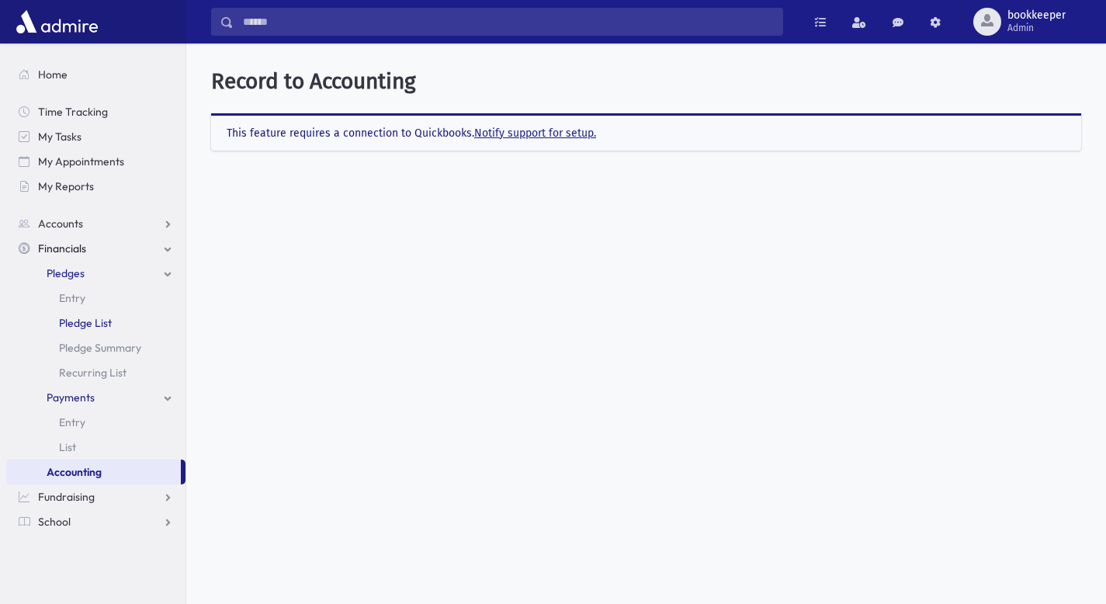
click at [80, 326] on span "Pledge List" at bounding box center [85, 323] width 53 height 14
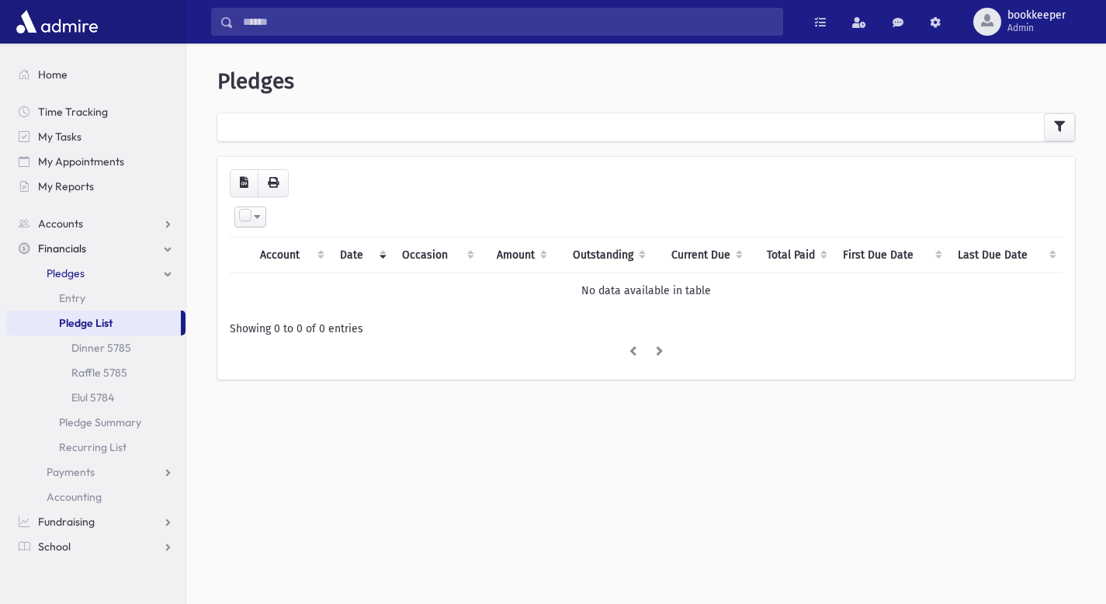
click at [561, 127] on div at bounding box center [646, 127] width 858 height 28
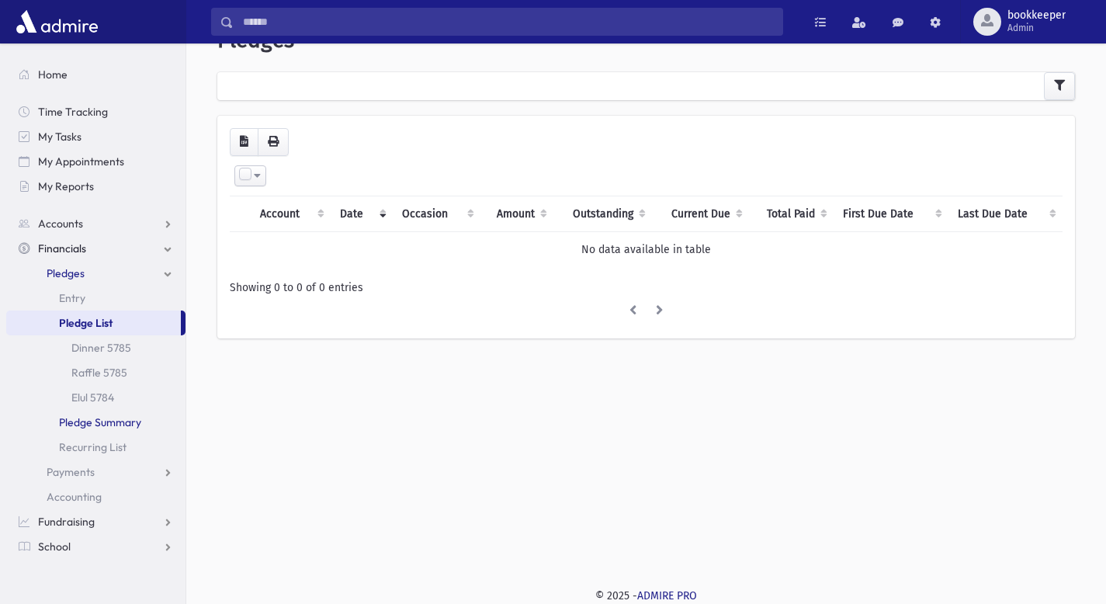
click at [100, 421] on span "Pledge Summary" at bounding box center [100, 422] width 82 height 14
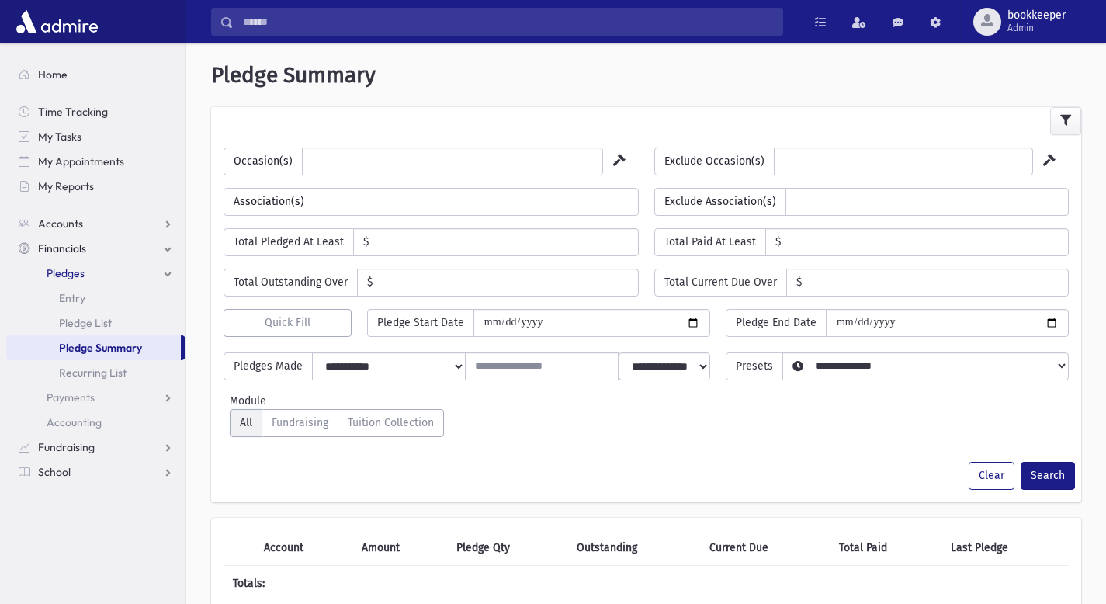
select select
click at [100, 421] on span "Accounting" at bounding box center [74, 422] width 55 height 14
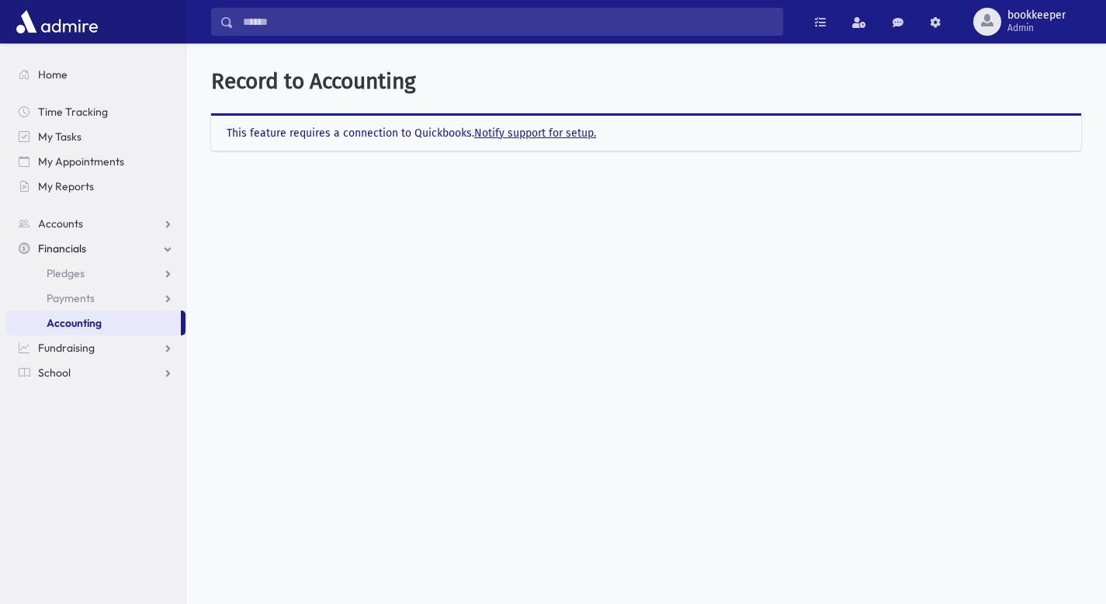
drag, startPoint x: 0, startPoint y: 0, endPoint x: 100, endPoint y: 421, distance: 432.5
drag, startPoint x: 100, startPoint y: 421, endPoint x: 80, endPoint y: 495, distance: 76.5
click at [80, 495] on section "Home Time Tracking My Tasks My Appointments My Reports Accounts Accounts Accoun…" at bounding box center [93, 323] width 186 height 561
click at [88, 222] on link "Accounts" at bounding box center [95, 223] width 179 height 25
click at [95, 247] on span "Account List" at bounding box center [77, 248] width 60 height 14
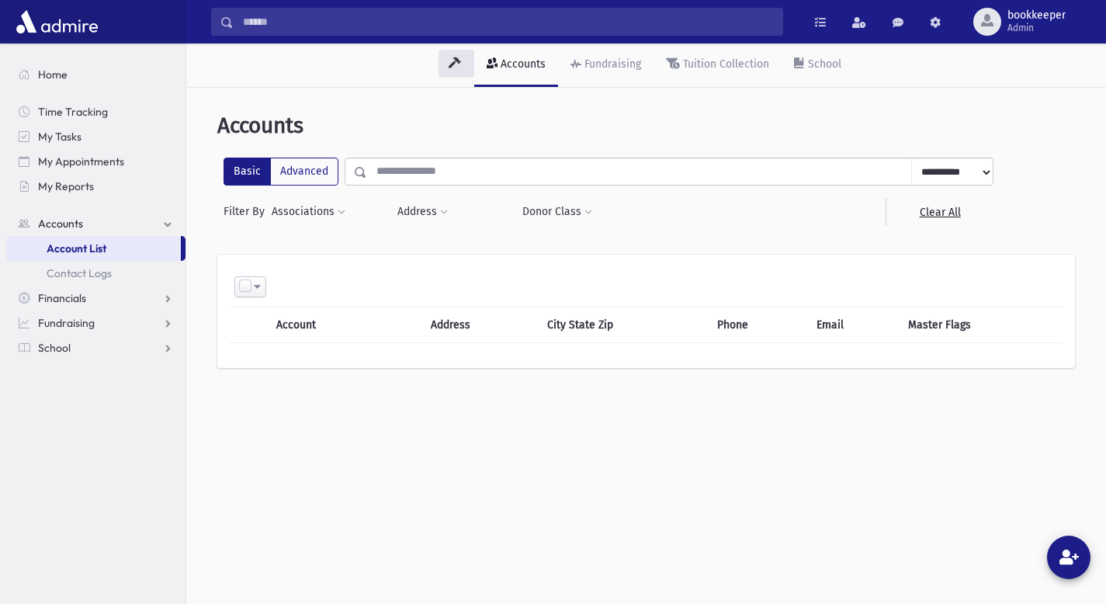
click at [371, 168] on input "text" at bounding box center [639, 172] width 545 height 28
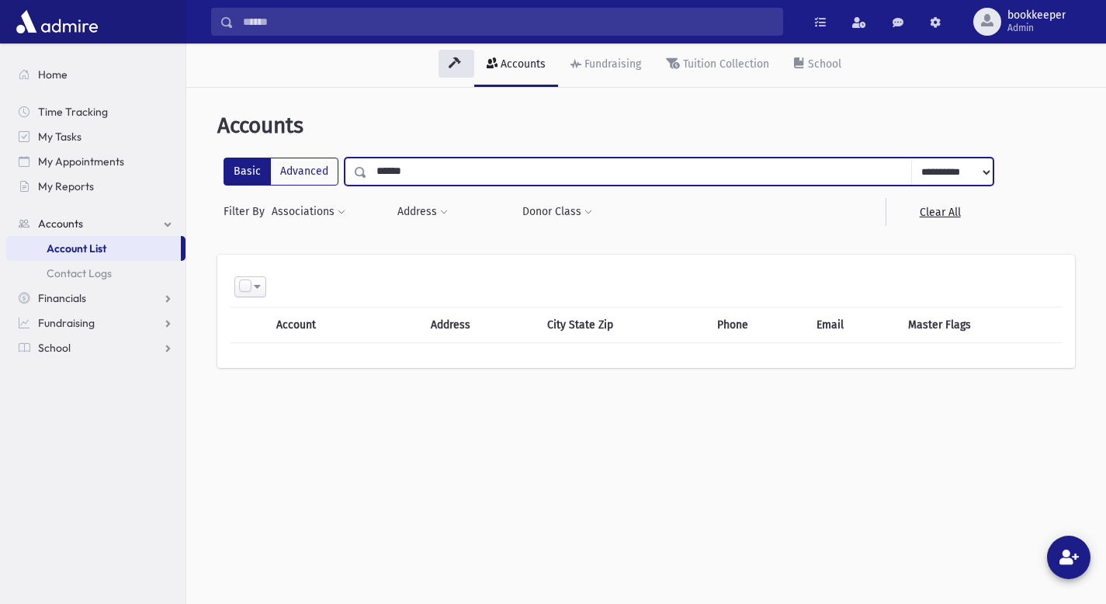
type input "******"
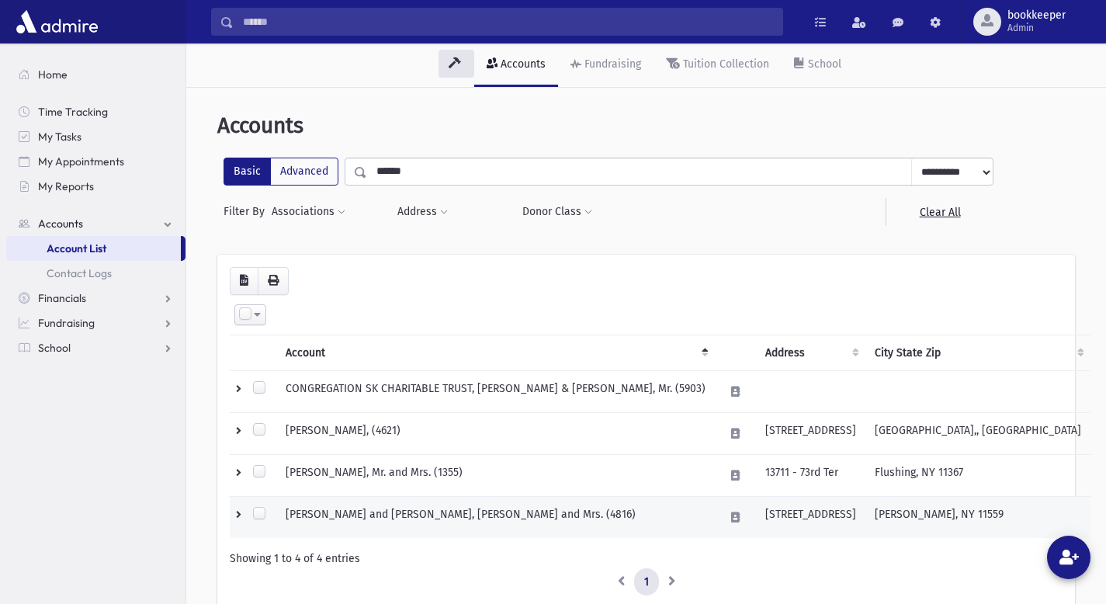
click at [325, 515] on td "[PERSON_NAME] and [PERSON_NAME], [PERSON_NAME] and Mrs. (4816)" at bounding box center [495, 517] width 439 height 42
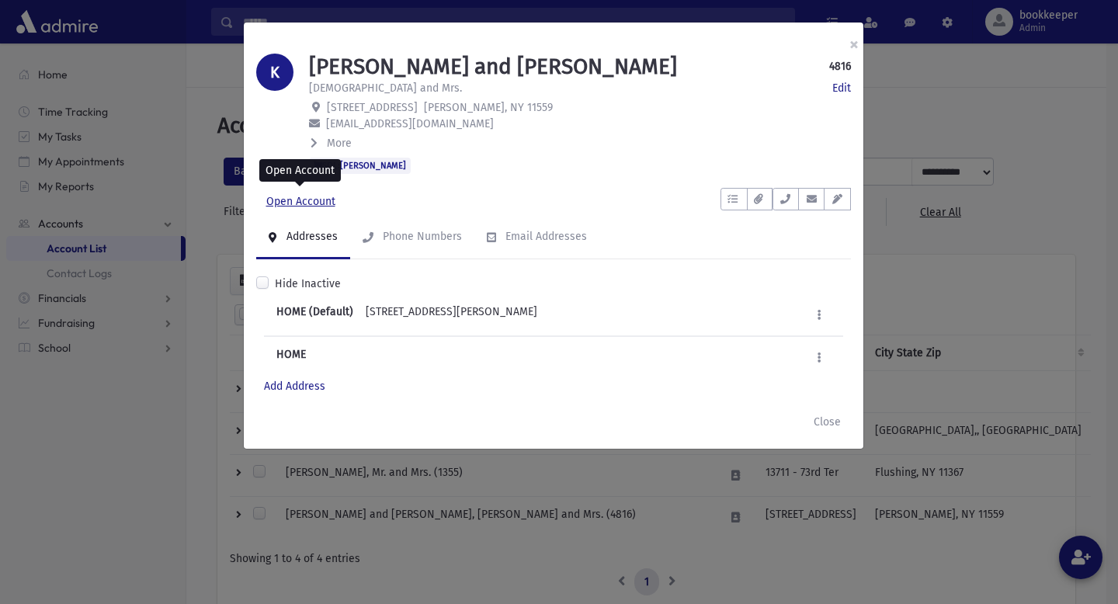
click at [297, 198] on link "Open Account" at bounding box center [300, 202] width 89 height 28
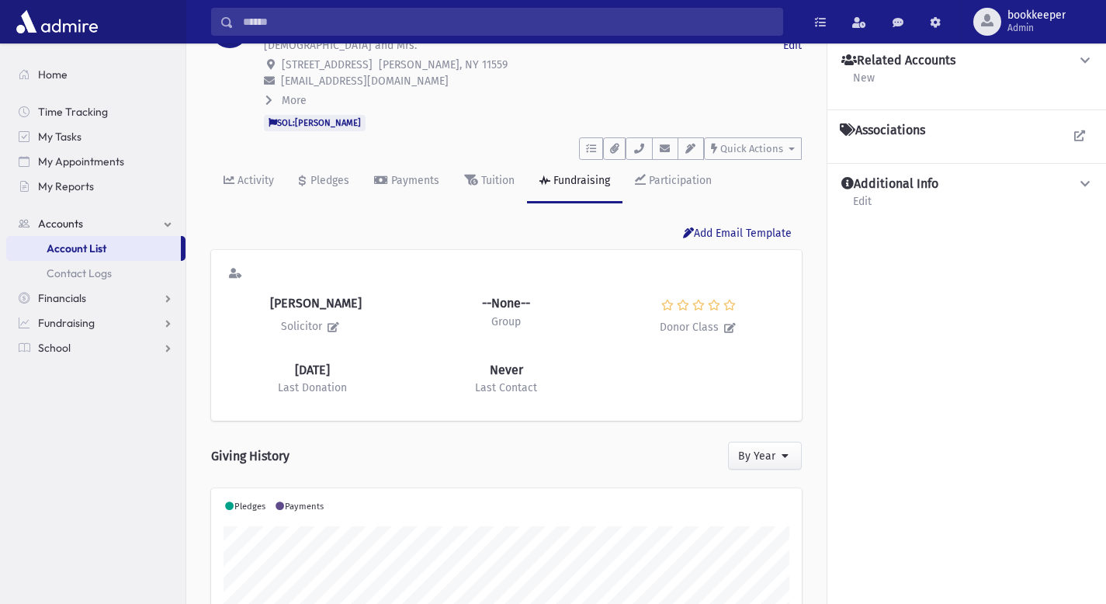
scroll to position [71, 0]
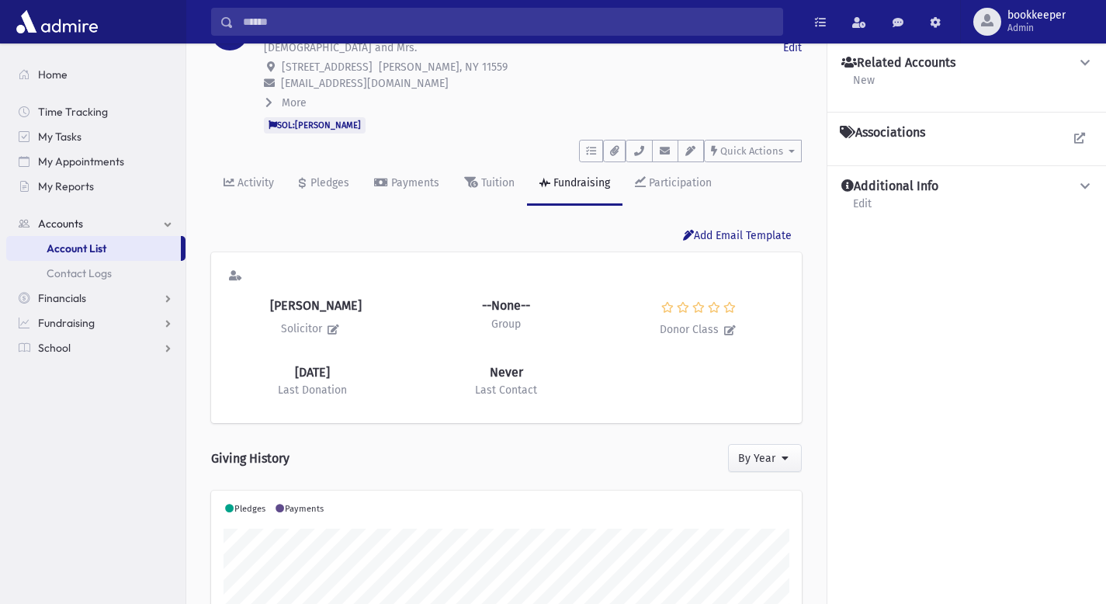
click at [917, 191] on h4 "Additional Info" at bounding box center [890, 187] width 97 height 16
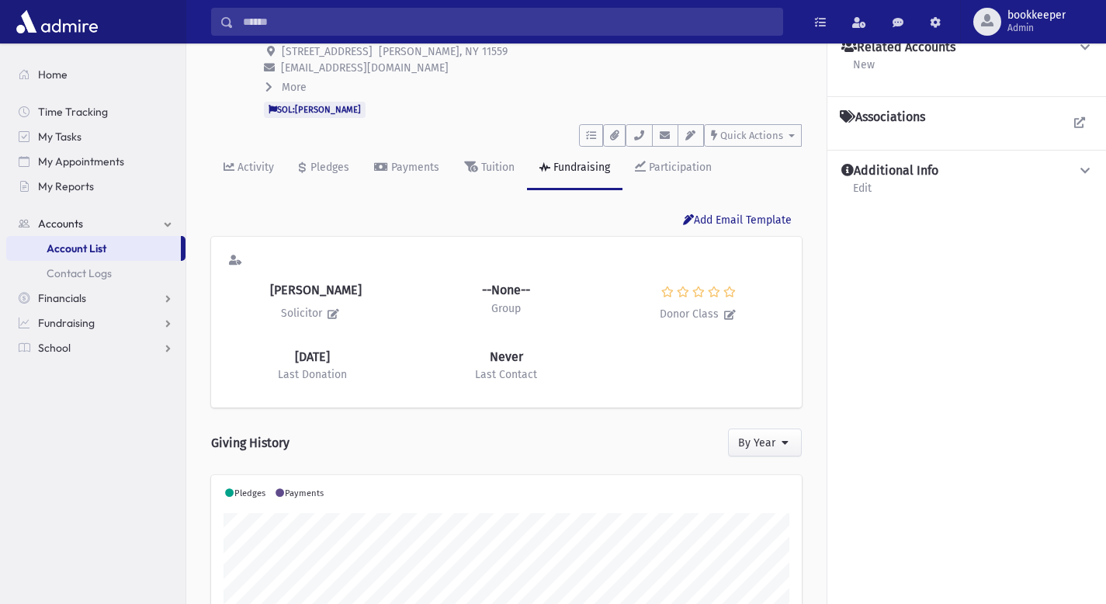
scroll to position [0, 0]
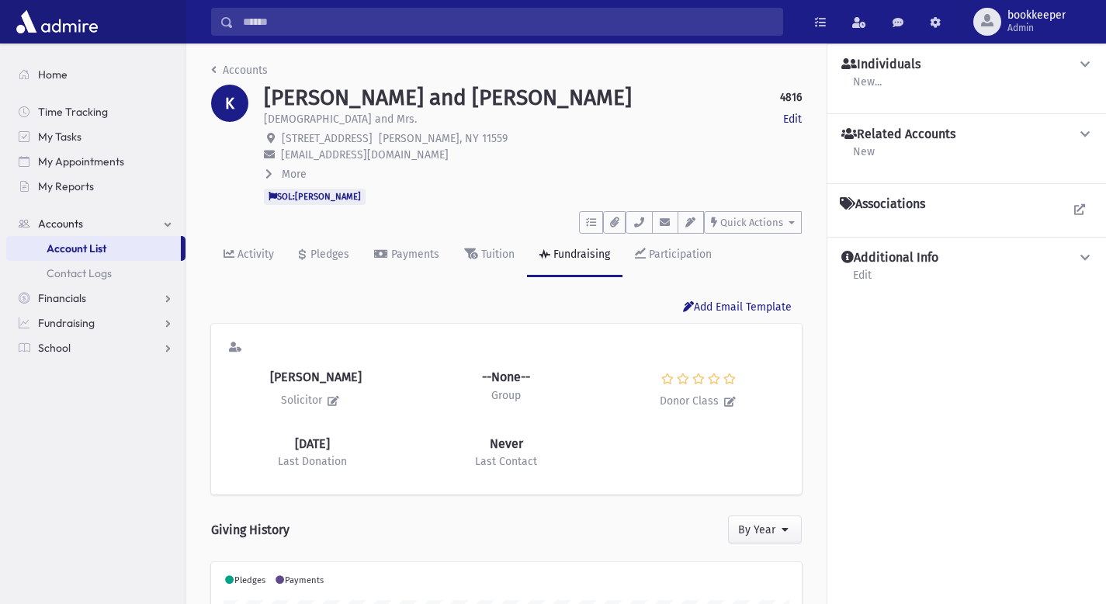
click at [294, 18] on input "Search" at bounding box center [508, 22] width 549 height 28
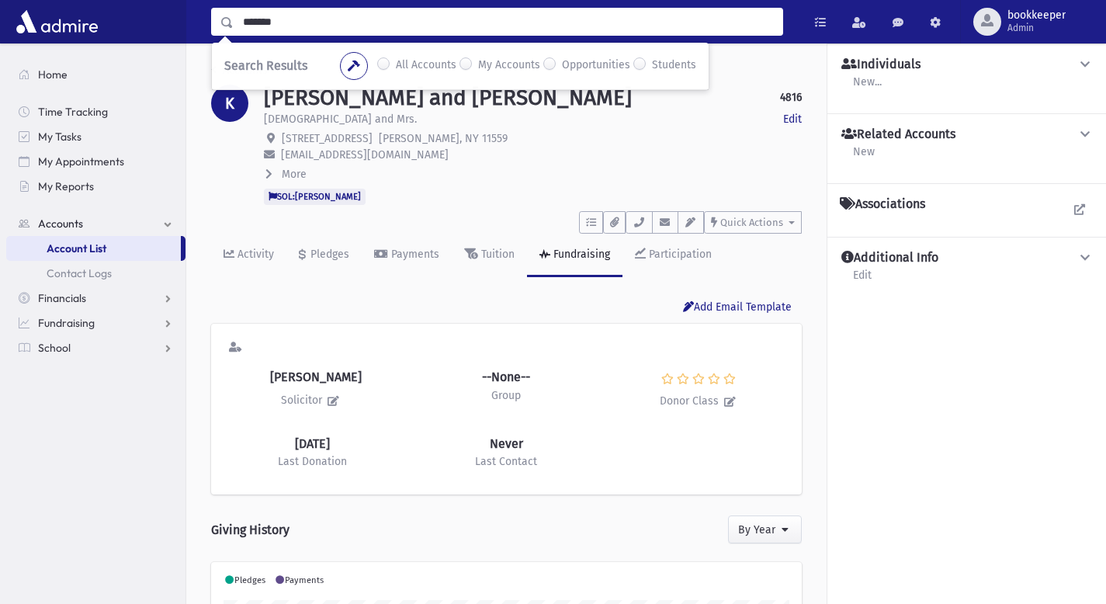
type input "*******"
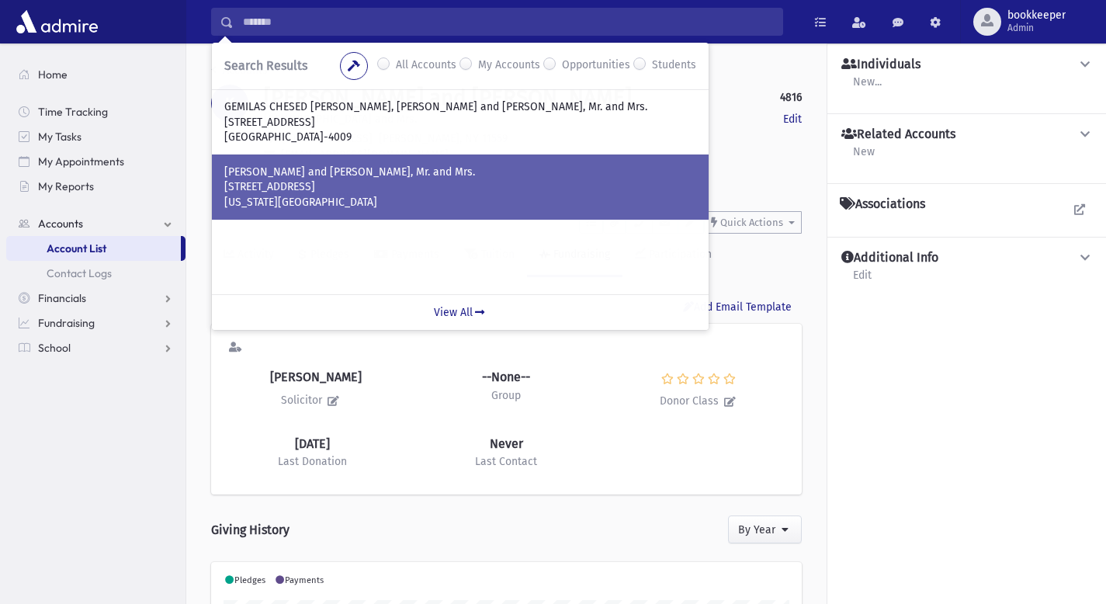
click at [285, 175] on p "WASSNER, Judah and Shifrah, Mr. and Mrs." at bounding box center [460, 173] width 472 height 16
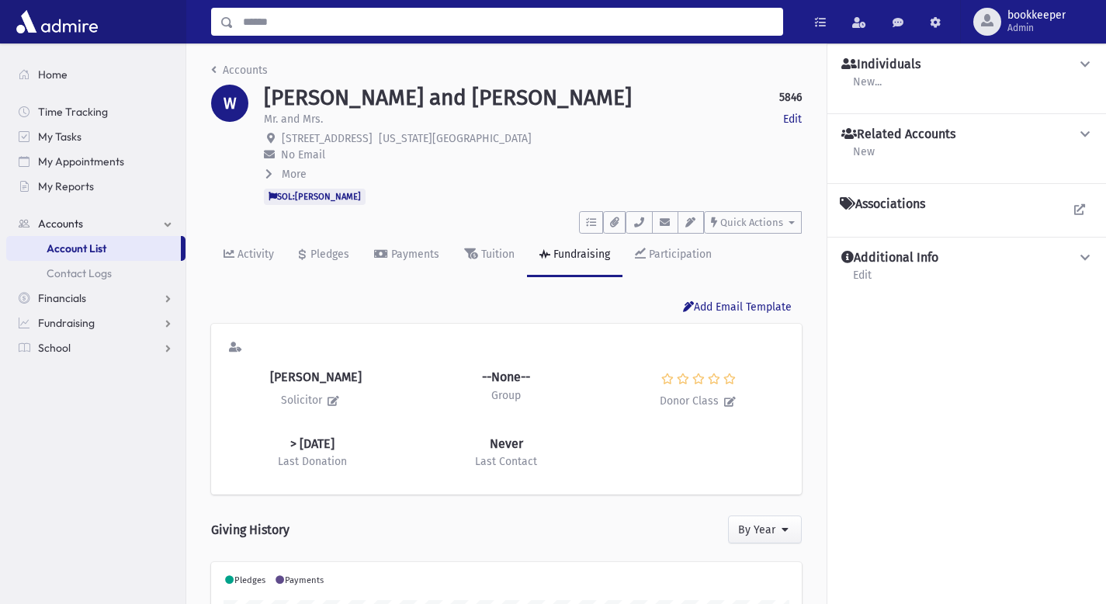
click at [275, 18] on input "Search" at bounding box center [508, 22] width 549 height 28
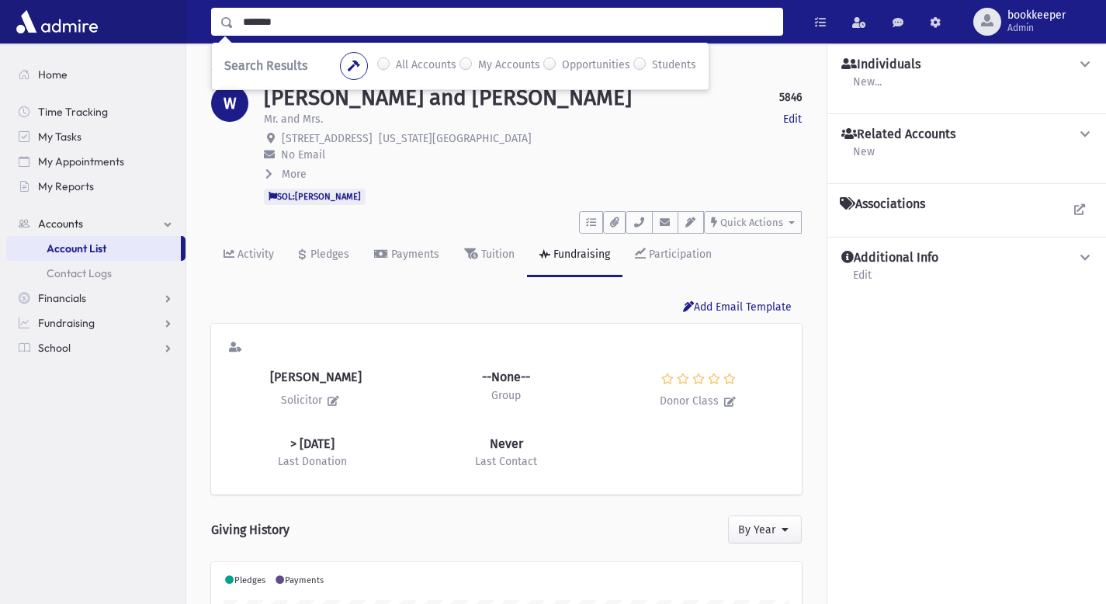
type input "*******"
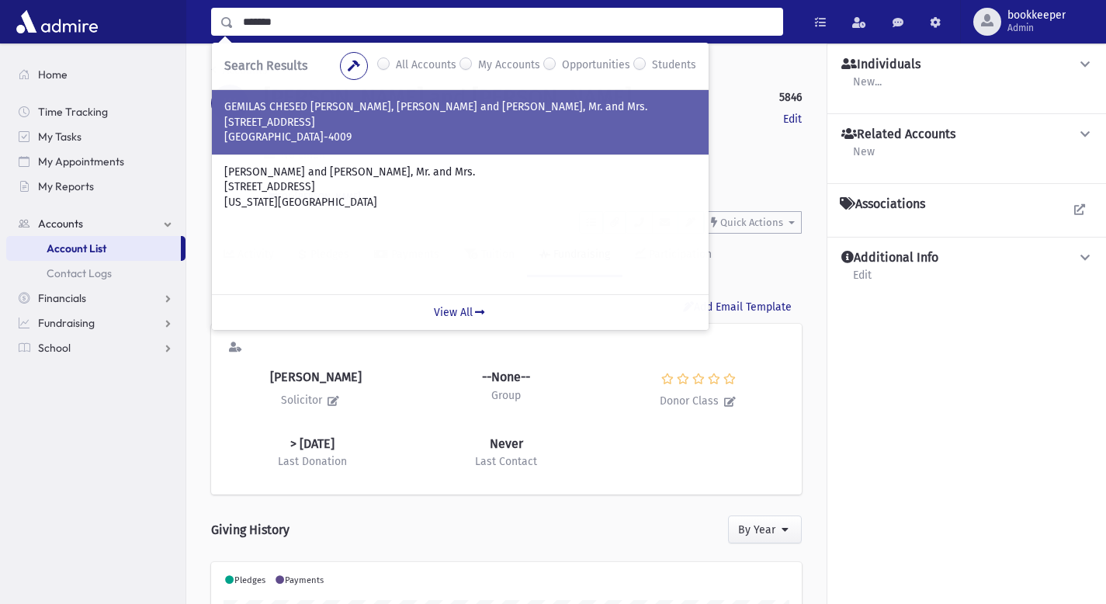
click at [293, 106] on p "GEMILAS CHESED CHASDAI DOVID, Wassner, Leonard and Isabell, Mr. and Mrs." at bounding box center [460, 107] width 472 height 16
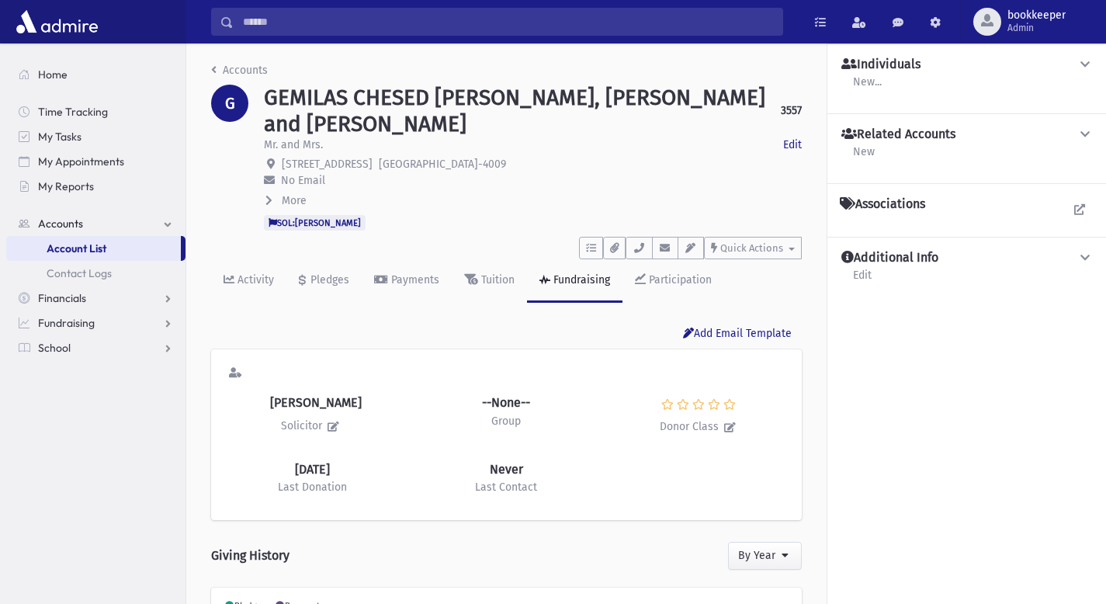
click at [919, 425] on div "Individuals New... New Individual Add Existing Individual Create Primary Indivi…" at bounding box center [967, 472] width 279 height 858
